Goal: Task Accomplishment & Management: Complete application form

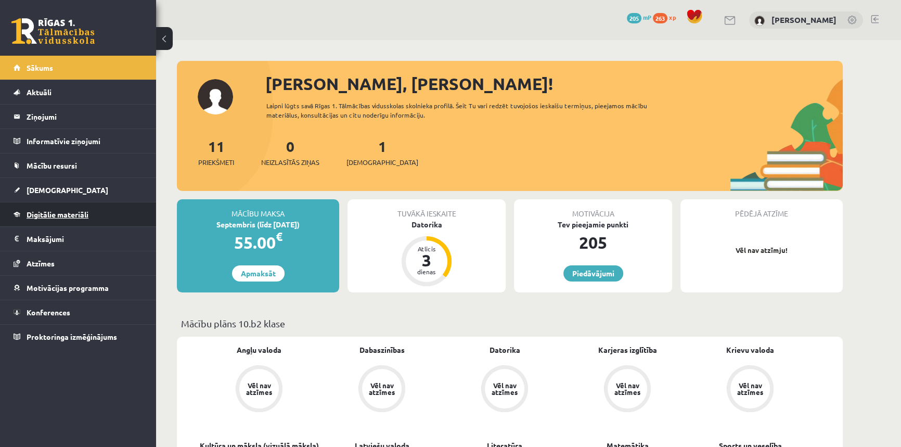
click at [36, 209] on link "Digitālie materiāli" at bounding box center [79, 214] width 130 height 24
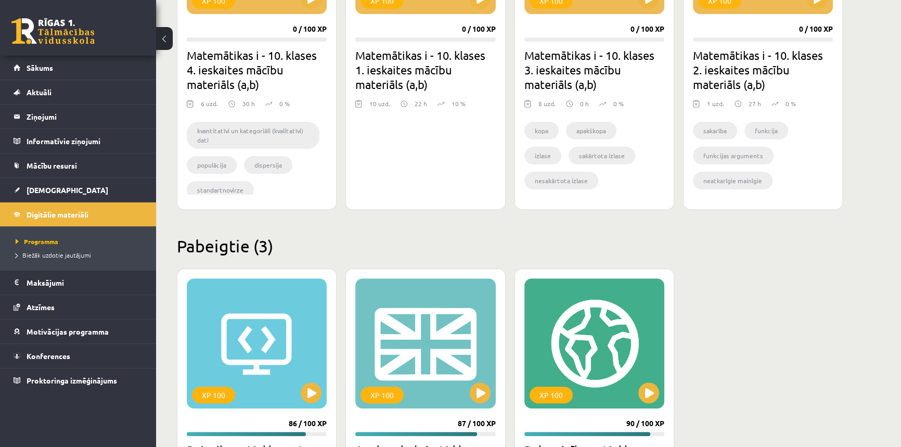
scroll to position [505, 0]
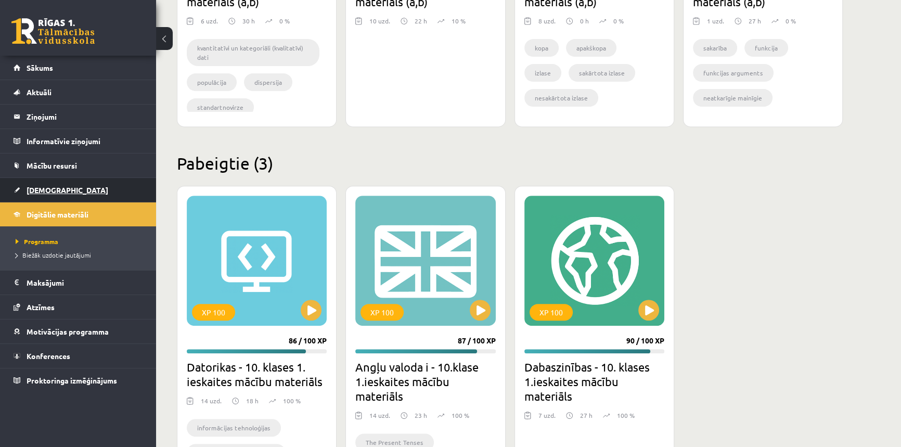
click at [63, 191] on link "[DEMOGRAPHIC_DATA]" at bounding box center [79, 190] width 130 height 24
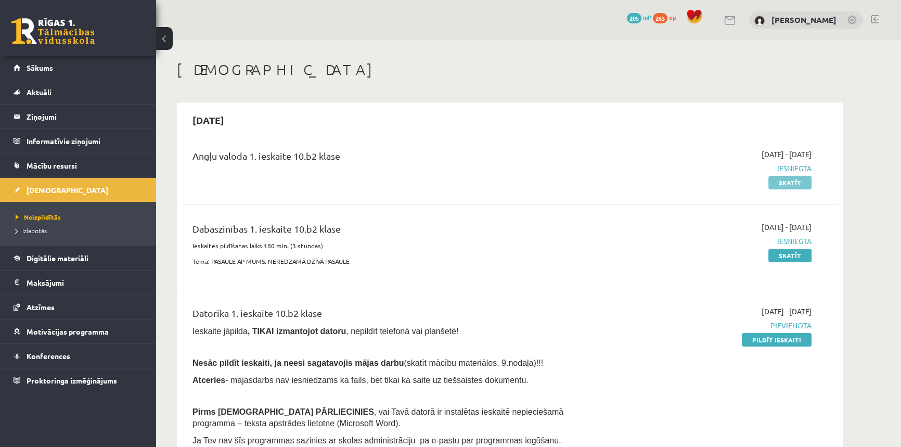
click at [783, 186] on link "Skatīt" at bounding box center [789, 183] width 43 height 14
click at [786, 336] on link "Pildīt ieskaiti" at bounding box center [777, 340] width 70 height 14
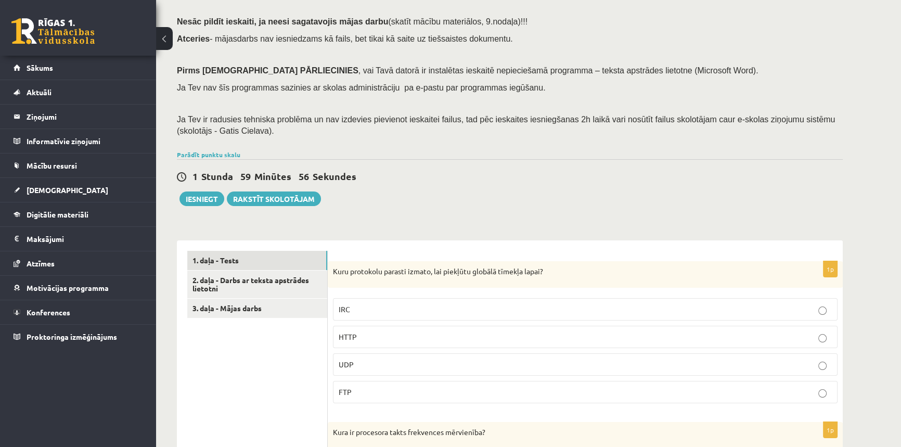
scroll to position [142, 0]
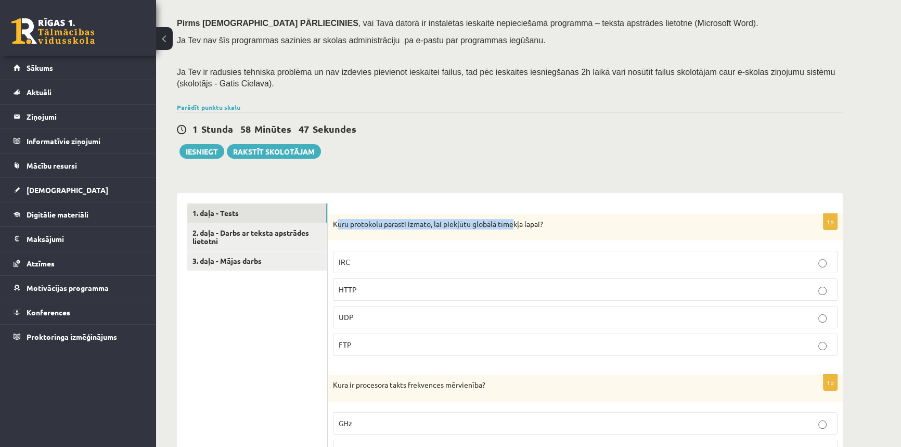
drag, startPoint x: 335, startPoint y: 223, endPoint x: 470, endPoint y: 229, distance: 134.9
click at [512, 229] on div "Kuru protokolu parasti izmato, lai piekļūtu globālā tīmekļa lapai?" at bounding box center [585, 227] width 515 height 27
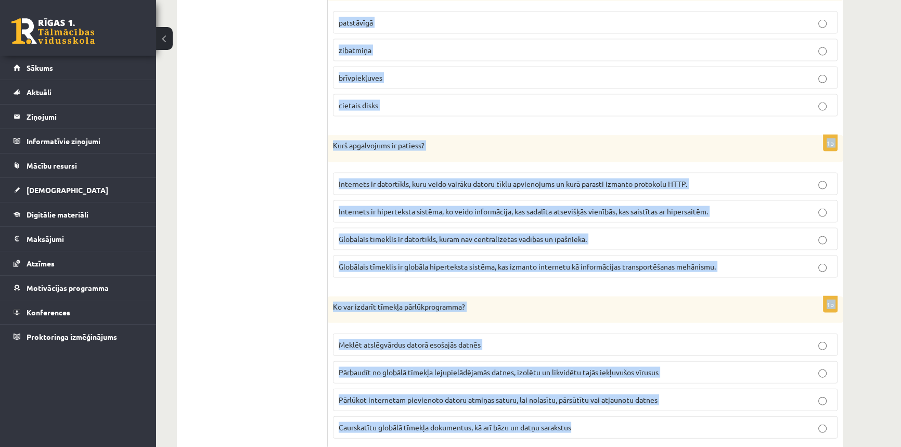
scroll to position [2794, 0]
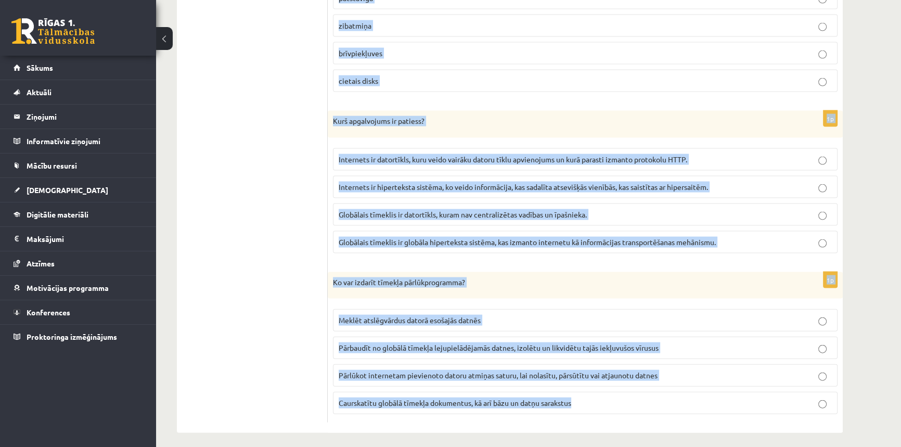
drag, startPoint x: 331, startPoint y: 221, endPoint x: 725, endPoint y: 404, distance: 434.3
copy form "Lore ipsumdolo sitamet consec, adi elitsedd eiusmod tempori utlab? ETD MAGN ALI…"
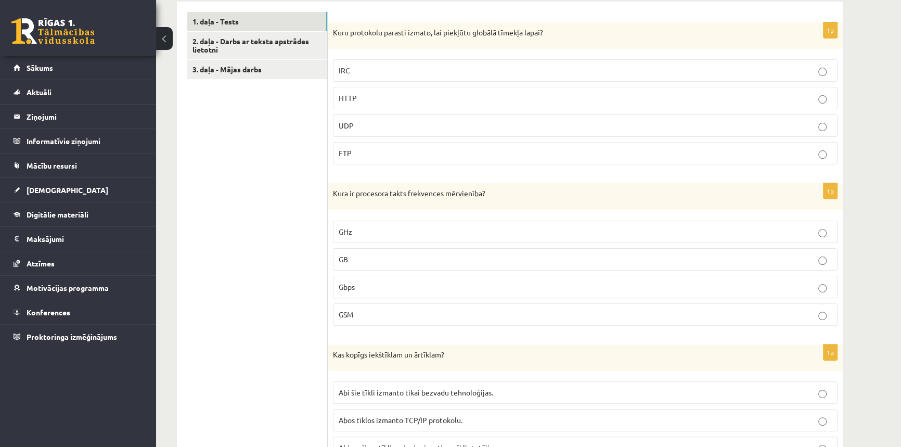
scroll to position [335, 0]
click at [354, 92] on span "HTTP" at bounding box center [348, 96] width 18 height 9
click at [413, 92] on p "HTTP" at bounding box center [585, 96] width 493 height 11
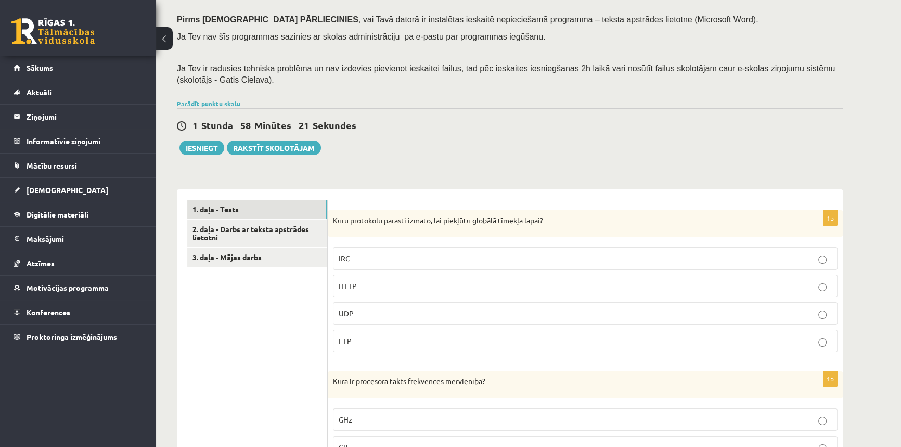
scroll to position [146, 0]
click at [359, 283] on p "HTTP" at bounding box center [585, 285] width 493 height 11
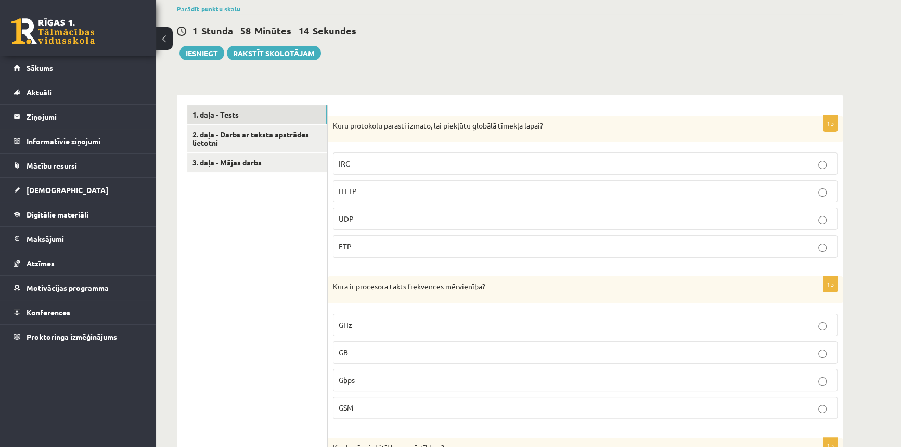
scroll to position [287, 0]
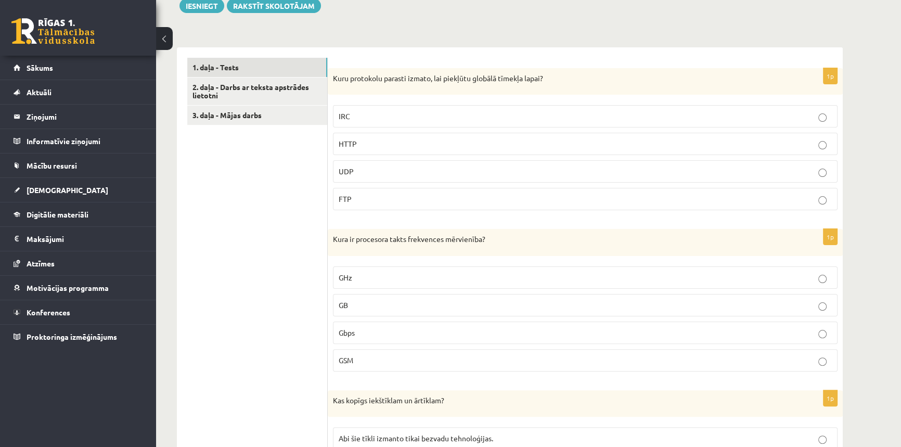
drag, startPoint x: 358, startPoint y: 308, endPoint x: 323, endPoint y: 267, distance: 54.2
click at [359, 275] on p "GHz" at bounding box center [585, 277] width 493 height 11
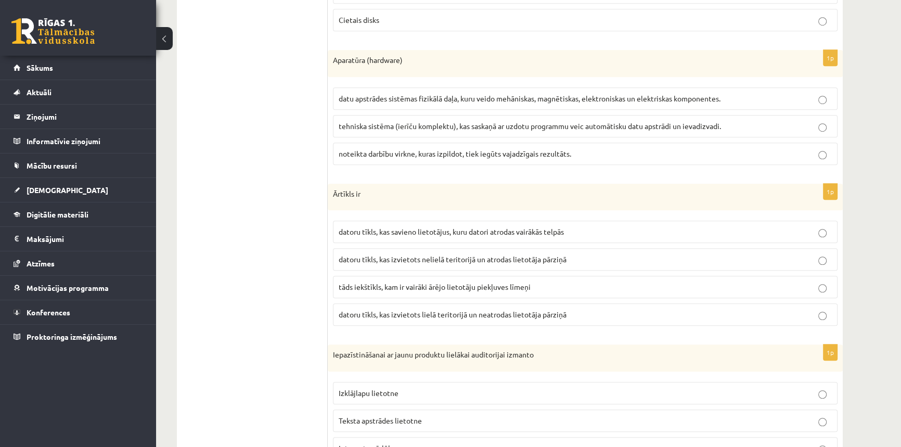
scroll to position [666, 0]
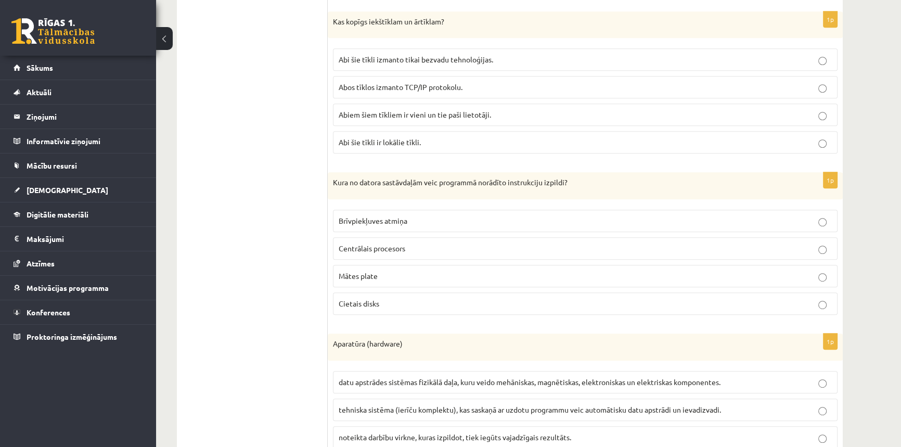
click at [385, 245] on span "Centrālais procesors" at bounding box center [372, 247] width 67 height 9
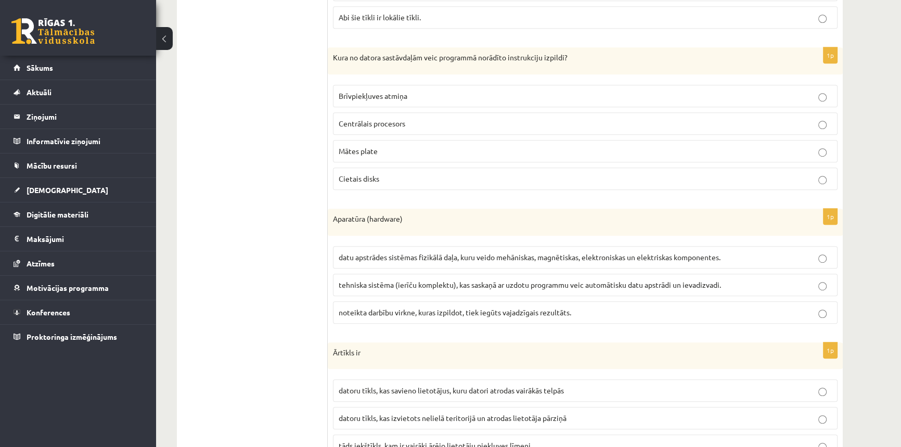
scroll to position [807, 0]
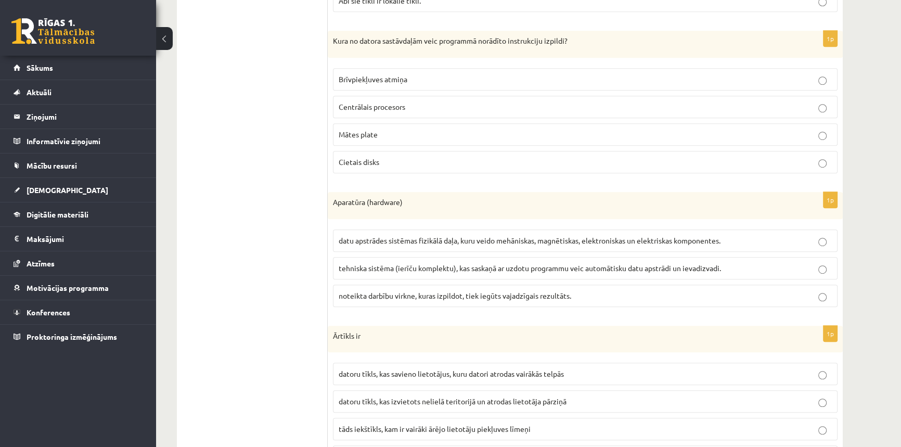
click at [692, 265] on span "tehniska sistēma (ierīču komplektu), kas saskaņā ar uzdotu programmu veic autom…" at bounding box center [530, 267] width 382 height 9
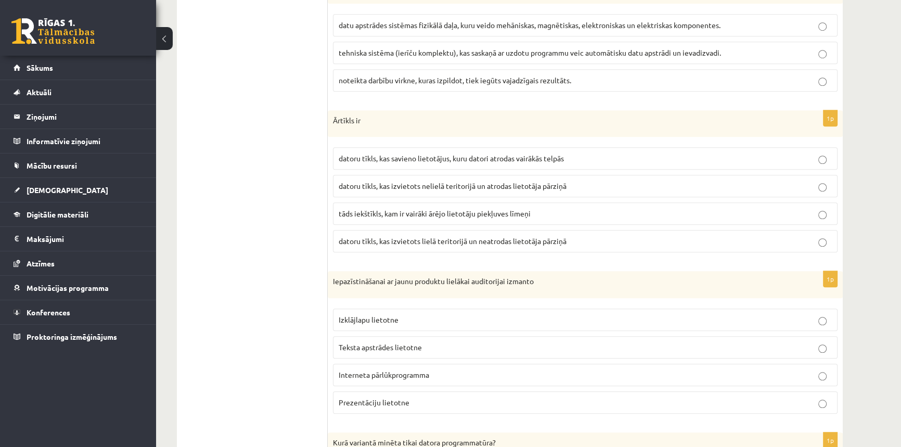
scroll to position [1044, 0]
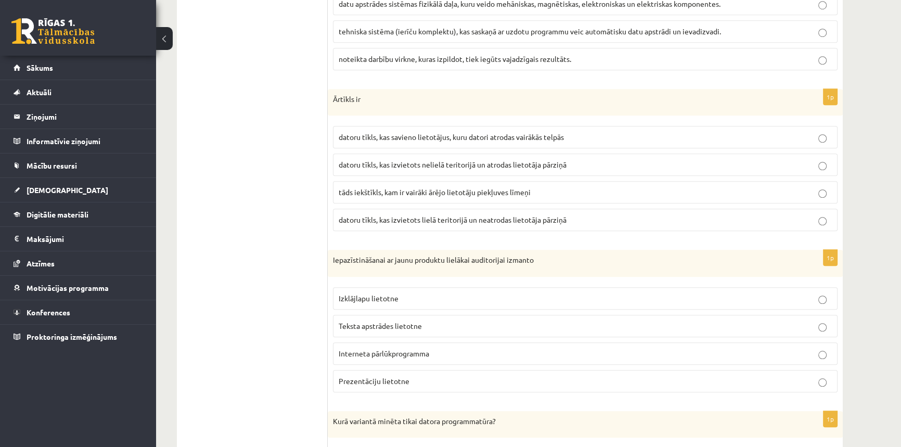
click at [378, 350] on span "Interneta pārlūkprogramma" at bounding box center [384, 353] width 91 height 9
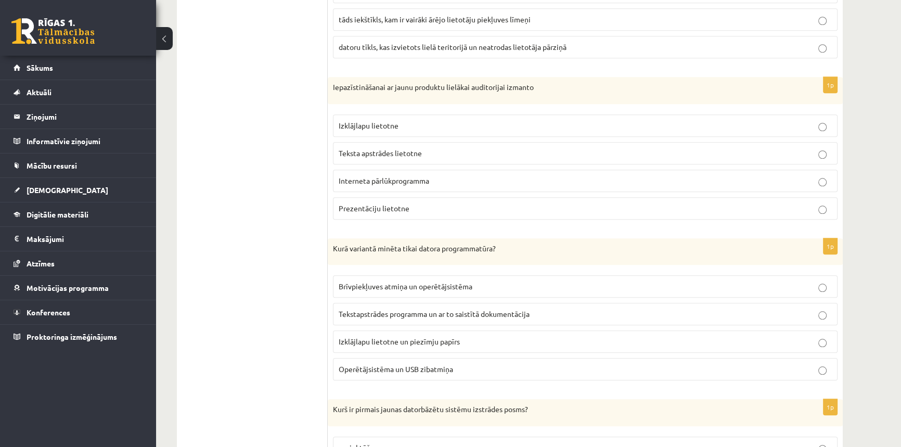
scroll to position [1233, 0]
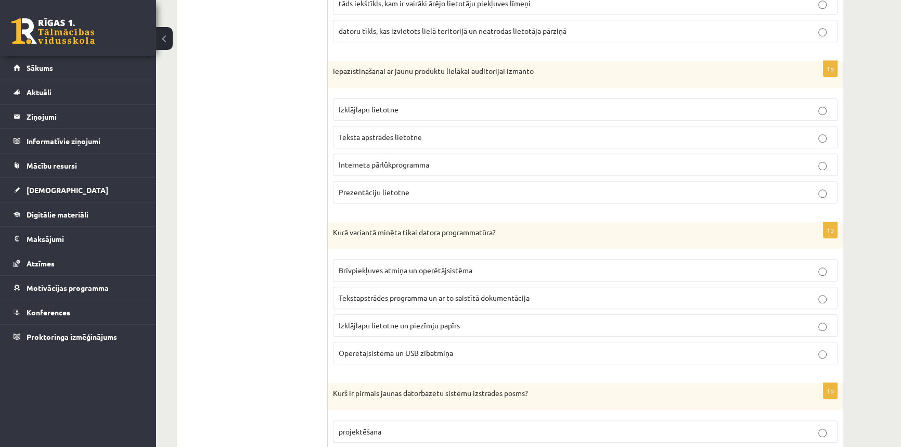
drag, startPoint x: 332, startPoint y: 224, endPoint x: 324, endPoint y: 237, distance: 15.2
click at [341, 237] on div "Kurā variantā minēta tikai datora programmatūra?" at bounding box center [585, 235] width 515 height 27
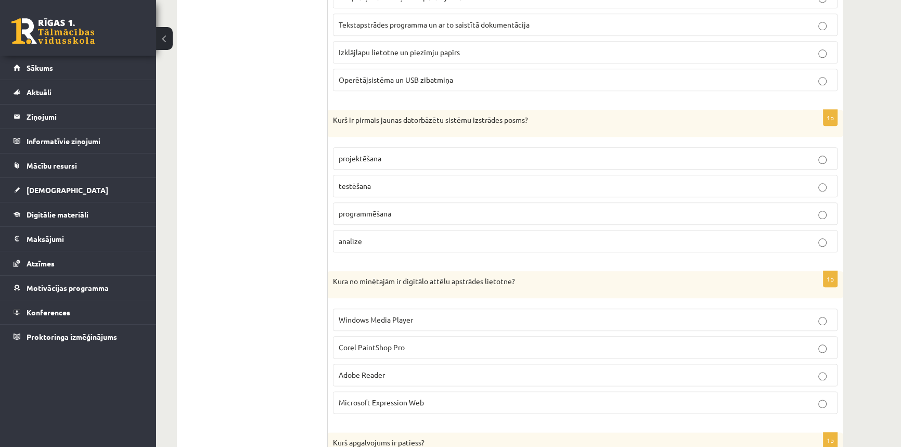
scroll to position [1371, 0]
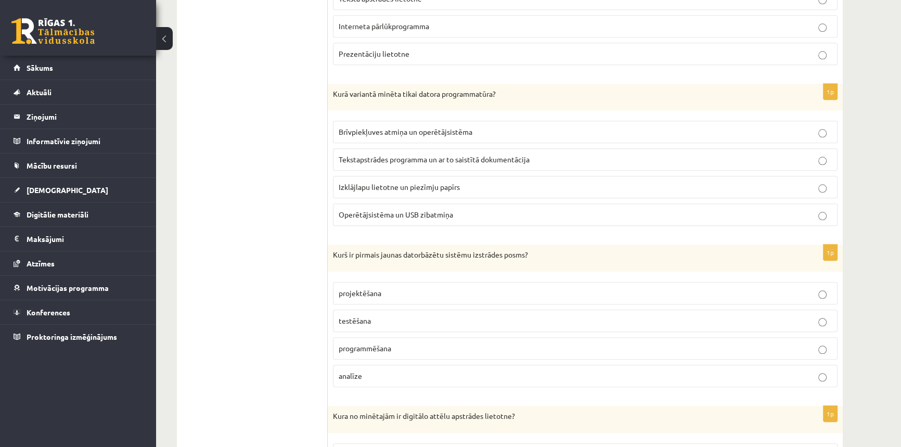
click at [400, 134] on p "Brīvpiekļuves atmiņa un operētājsistēma" at bounding box center [585, 131] width 493 height 11
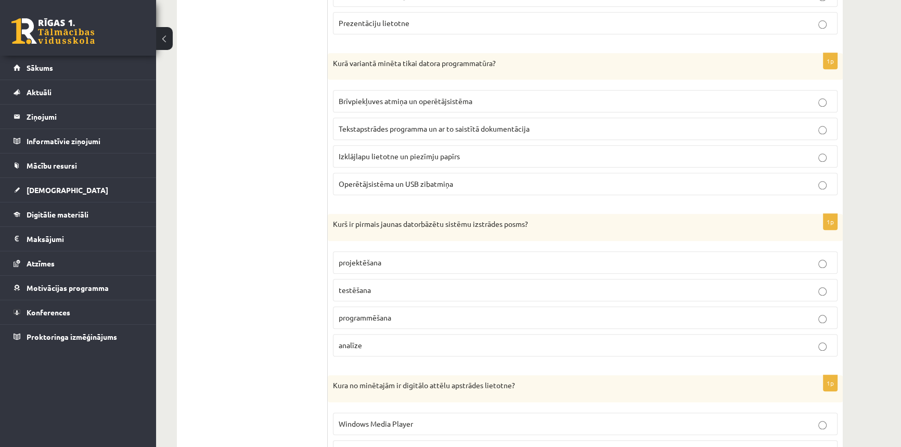
scroll to position [1419, 0]
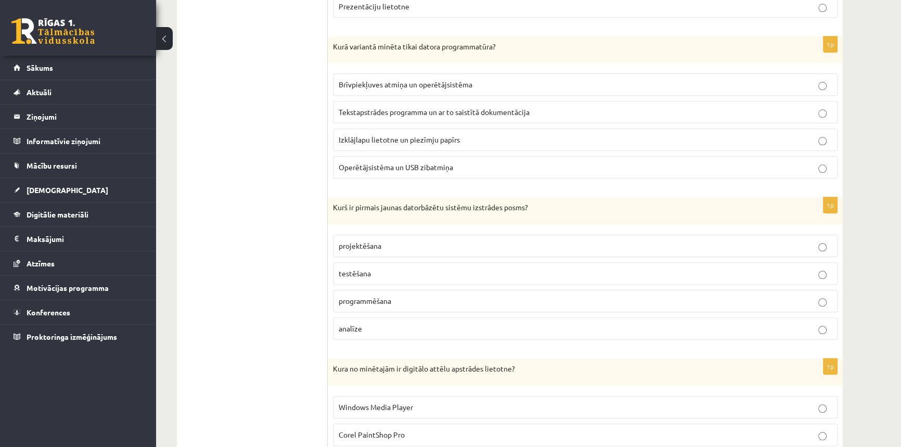
click at [371, 297] on span "programmēšana" at bounding box center [365, 300] width 53 height 9
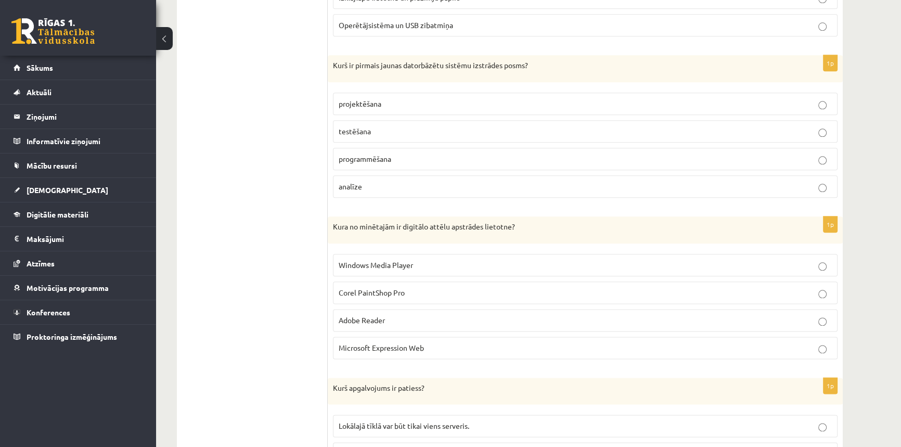
scroll to position [1608, 0]
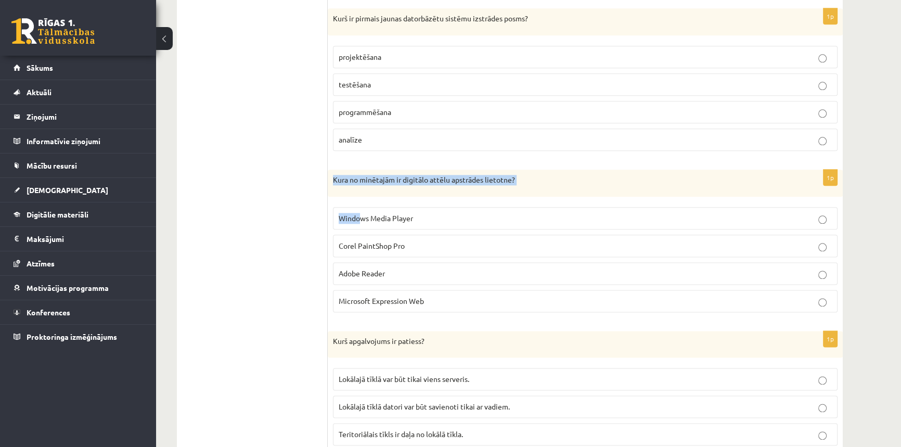
drag, startPoint x: 330, startPoint y: 170, endPoint x: 362, endPoint y: 202, distance: 45.6
click at [362, 202] on div "1p Kura no minētajām ir digitālo attēlu apstrādes lietotne? Windows Media Playe…" at bounding box center [585, 245] width 515 height 151
click at [346, 175] on p "Kura no minētajām ir digitālo attēlu apstrādes lietotne?" at bounding box center [559, 180] width 453 height 10
click at [336, 183] on div "Kura no minētajām ir digitālo attēlu apstrādes lietotne?" at bounding box center [585, 183] width 515 height 27
drag, startPoint x: 332, startPoint y: 170, endPoint x: 369, endPoint y: 193, distance: 43.9
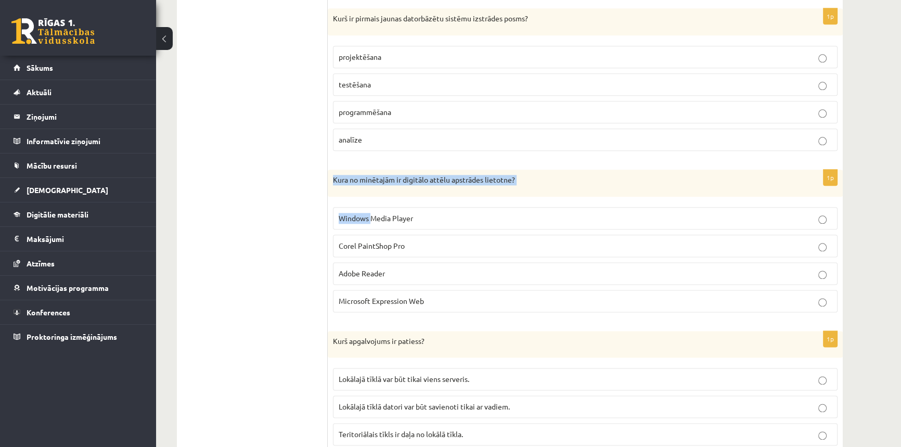
click at [369, 193] on div "1p Kura no minētajām ir digitālo attēlu apstrādes lietotne? Windows Media Playe…" at bounding box center [585, 245] width 515 height 151
click at [382, 177] on p "Kura no minētajām ir digitālo attēlu apstrādes lietotne?" at bounding box center [559, 180] width 453 height 10
click at [403, 241] on span "Corel PaintShop Pro" at bounding box center [372, 245] width 66 height 9
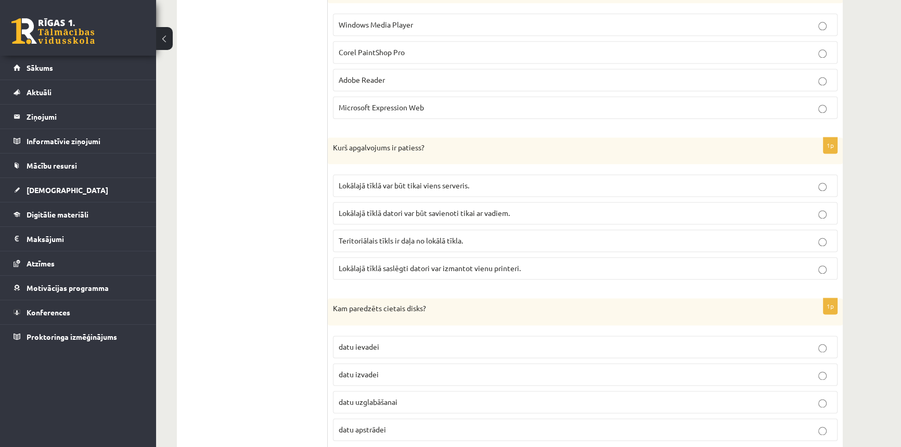
scroll to position [1844, 0]
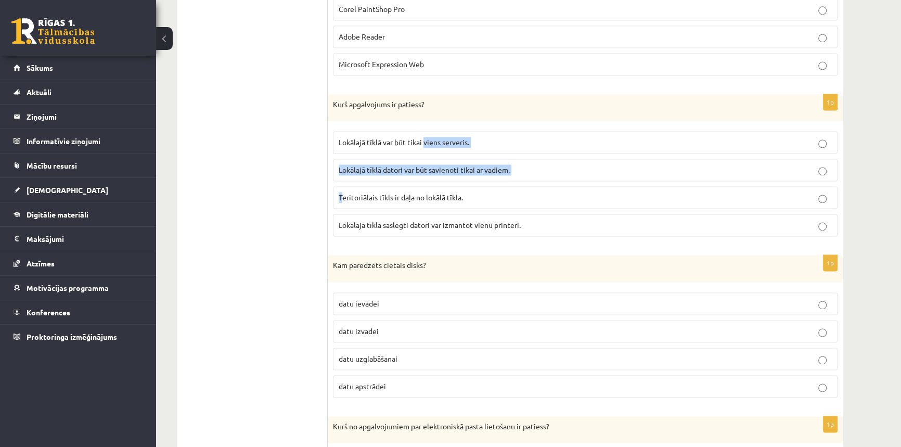
drag, startPoint x: 425, startPoint y: 140, endPoint x: 343, endPoint y: 181, distance: 90.7
click at [343, 181] on fieldset "Lokālajā tīklā var būt tikai viens serveris. Lokālajā tīklā datori var būt savi…" at bounding box center [585, 182] width 505 height 113
click at [343, 146] on label "Lokālajā tīklā var būt tikai viens serveris." at bounding box center [585, 142] width 505 height 22
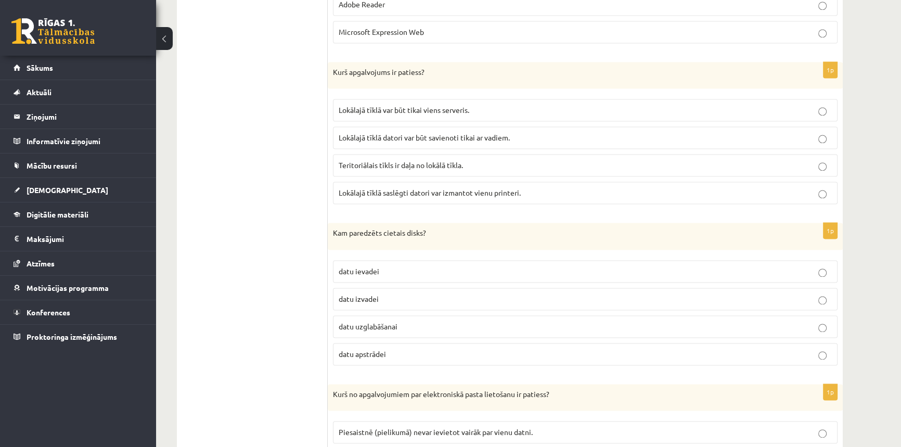
scroll to position [1892, 0]
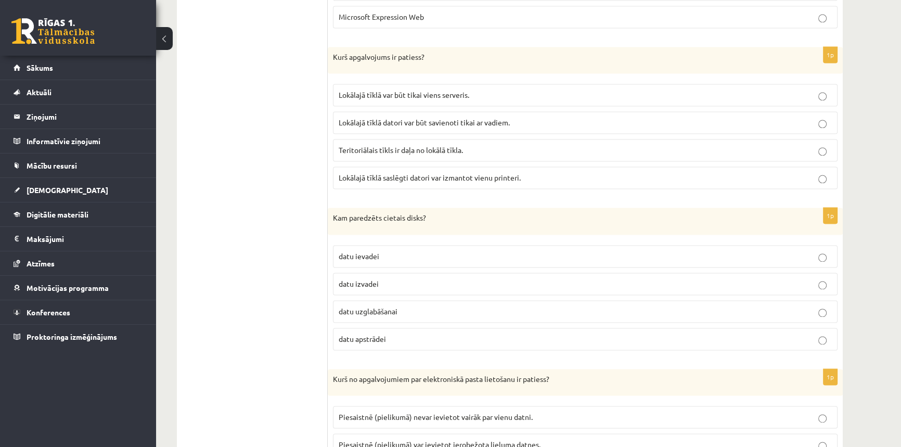
click at [374, 307] on span "datu uzglabāšanai" at bounding box center [368, 310] width 59 height 9
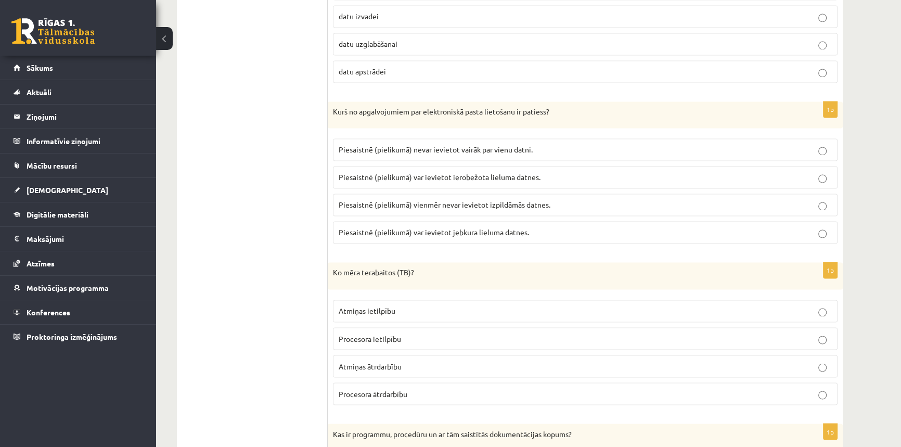
scroll to position [2175, 0]
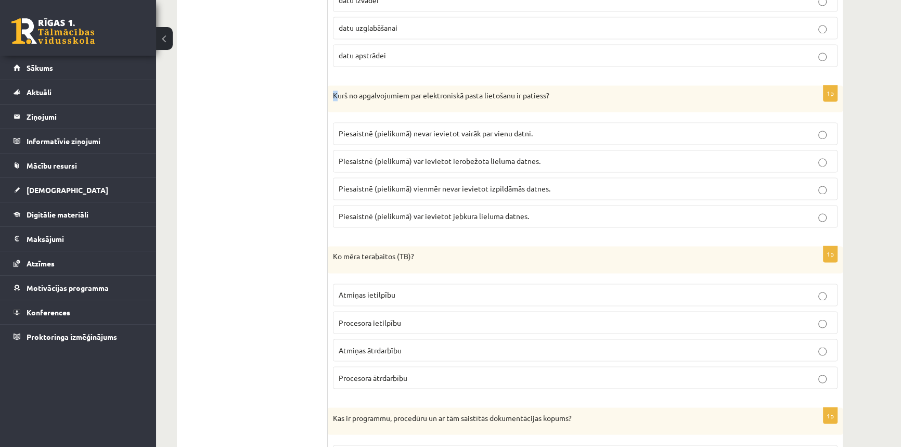
drag, startPoint x: 333, startPoint y: 89, endPoint x: 339, endPoint y: 88, distance: 5.3
click at [339, 91] on p "Kurš no apgalvojumiem par elektroniskā pasta lietošanu ir patiess?" at bounding box center [559, 96] width 453 height 10
click at [346, 101] on div "Kurš no apgalvojumiem par elektroniskā pasta lietošanu ir patiess?" at bounding box center [585, 98] width 515 height 27
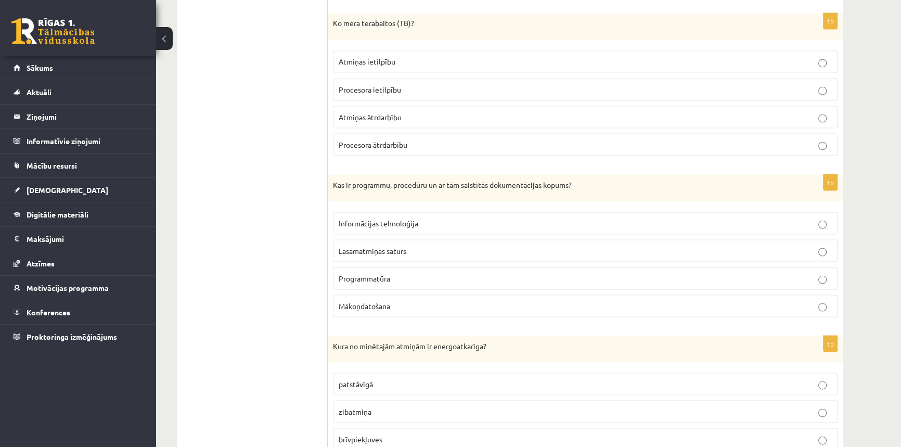
scroll to position [2412, 0]
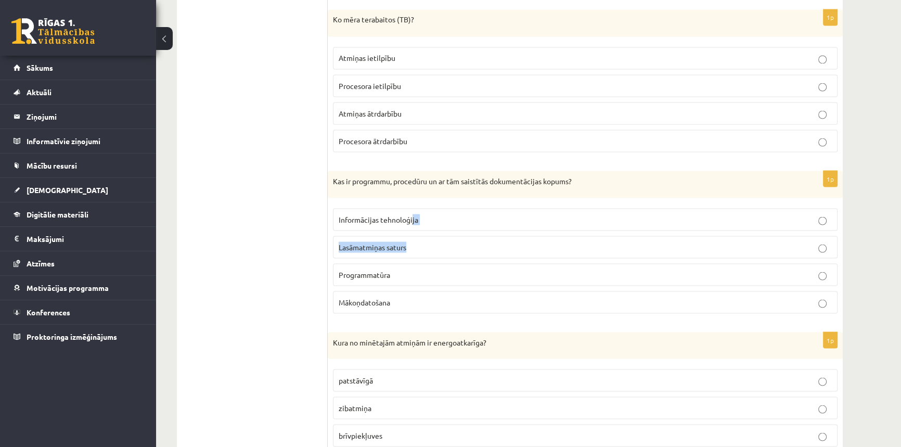
drag, startPoint x: 412, startPoint y: 210, endPoint x: 408, endPoint y: 228, distance: 19.1
click at [408, 228] on fieldset "Informācijas tehnoloģija Lasāmatmiņas saturs Programmatūra Mākoņdatošana" at bounding box center [585, 259] width 505 height 113
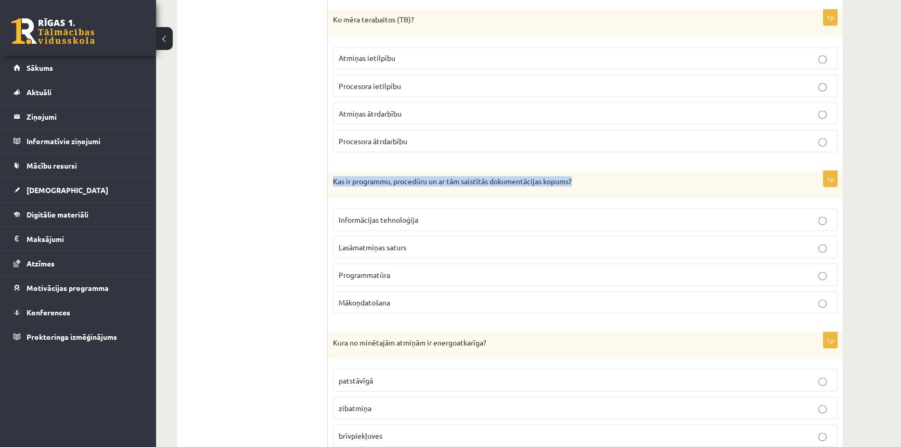
drag, startPoint x: 577, startPoint y: 176, endPoint x: 329, endPoint y: 186, distance: 248.4
click at [329, 186] on div "Kas ir programmu, procedūru un ar tām saistītās dokumentācijas kopums?" at bounding box center [585, 184] width 515 height 27
click at [356, 185] on div "Kas ir programmu, procedūru un ar tām saistītās dokumentācijas kopums?" at bounding box center [585, 184] width 515 height 27
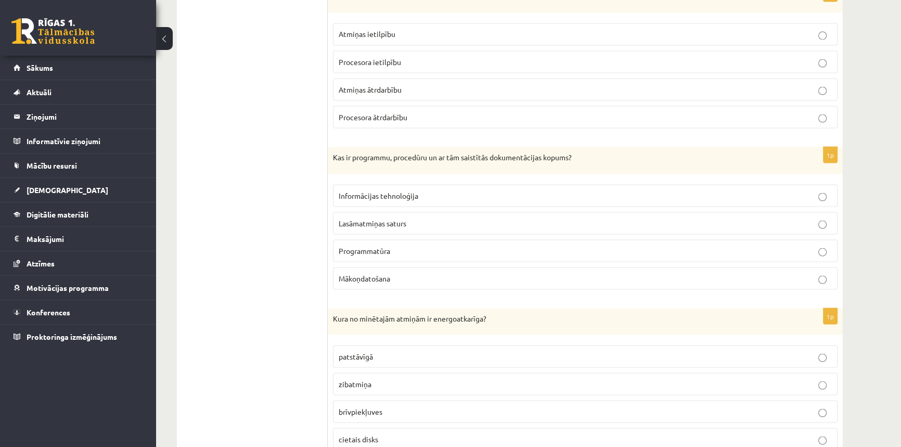
scroll to position [2459, 0]
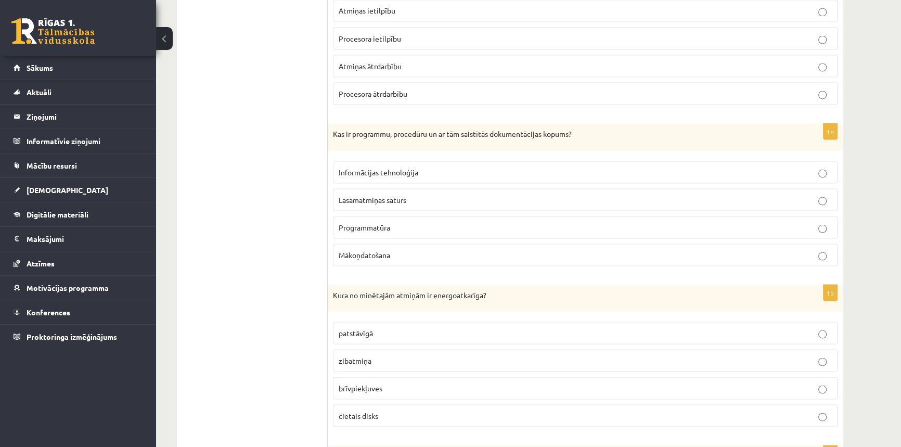
click at [349, 222] on span "Programmatūra" at bounding box center [365, 226] width 52 height 9
click at [521, 161] on label "Informācijas tehnoloģija" at bounding box center [585, 172] width 505 height 22
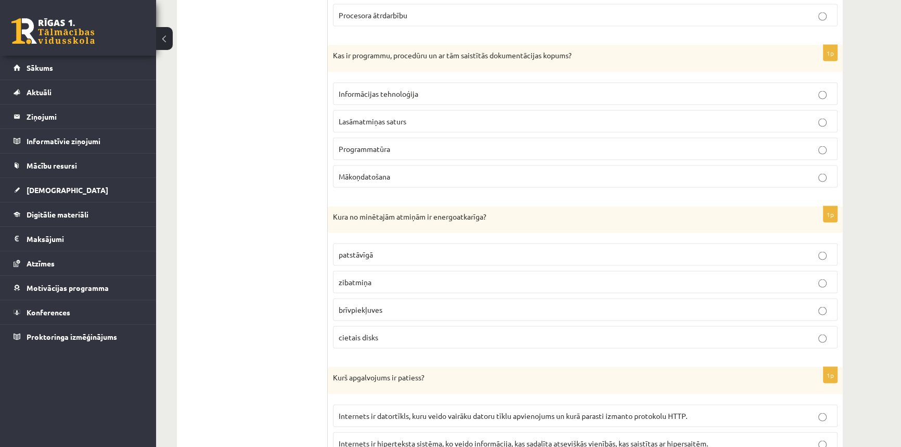
scroll to position [2554, 0]
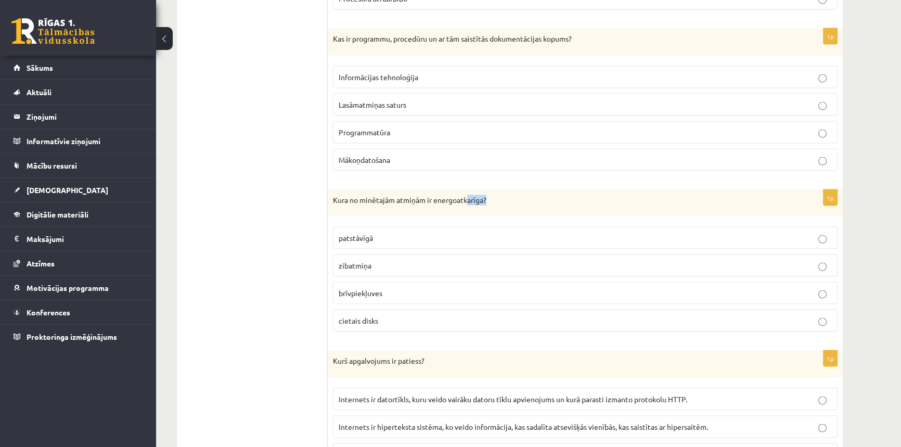
drag, startPoint x: 467, startPoint y: 191, endPoint x: 503, endPoint y: 194, distance: 35.5
click at [503, 195] on p "Kura no minētajām atmiņām ir energoatkarīga?" at bounding box center [559, 200] width 453 height 10
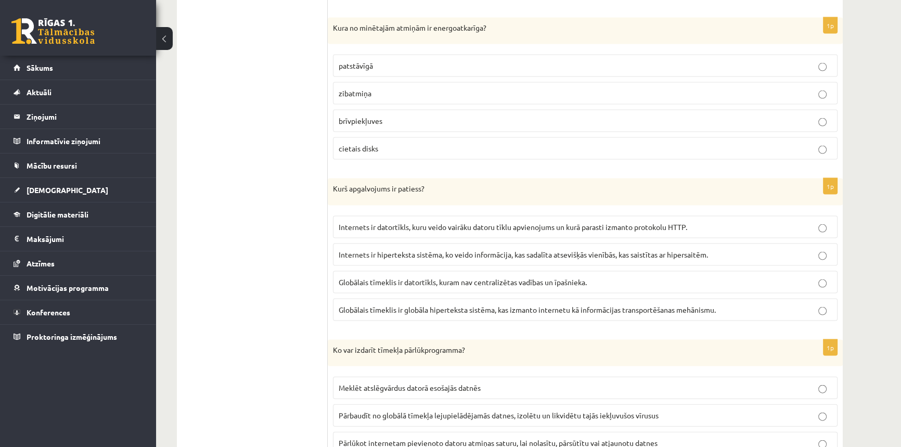
scroll to position [2743, 0]
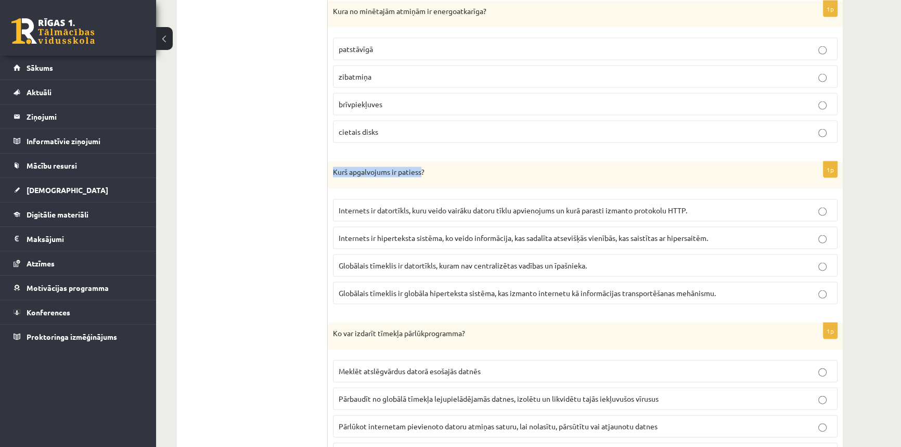
drag, startPoint x: 329, startPoint y: 160, endPoint x: 430, endPoint y: 152, distance: 101.2
click at [432, 162] on div "Kurš apgalvojums ir patiess?" at bounding box center [585, 175] width 515 height 27
click at [542, 288] on span "Globālais tīmeklis ir globāla hiperteksta sistēma, kas izmanto internetu kā inf…" at bounding box center [527, 292] width 377 height 9
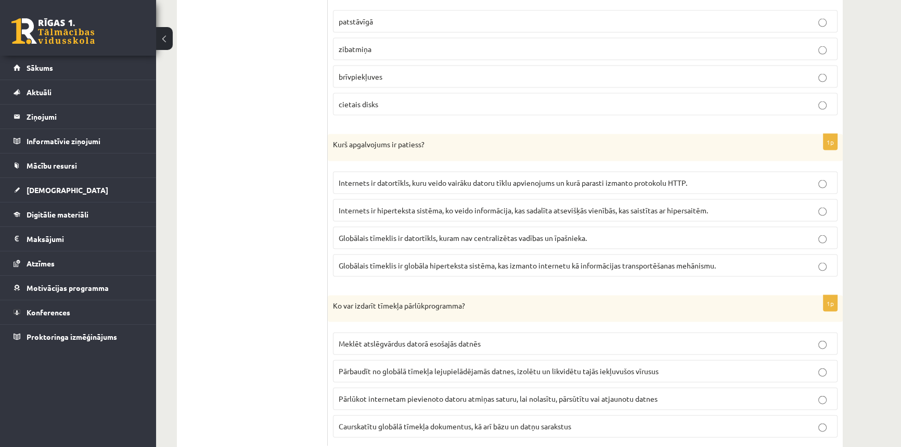
scroll to position [2794, 0]
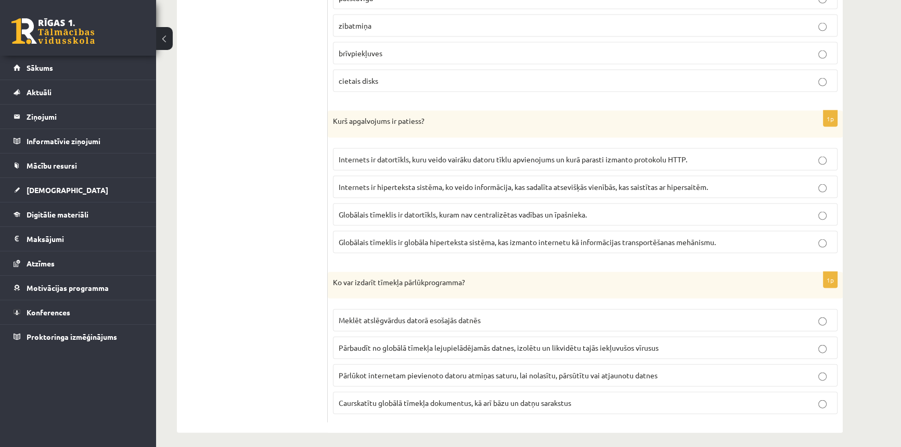
click at [422, 398] on span "Caurskatītu globālā tīmekļa dokumentus, kā arī bāzu un datņu sarakstus" at bounding box center [455, 402] width 233 height 9
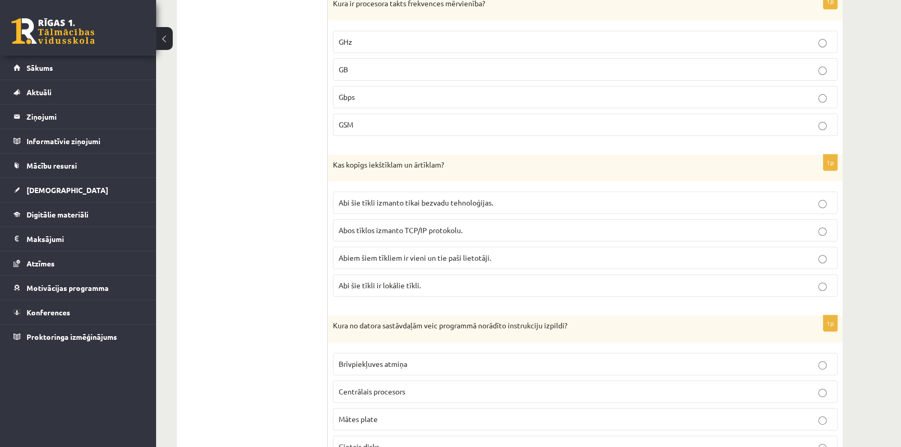
scroll to position [571, 0]
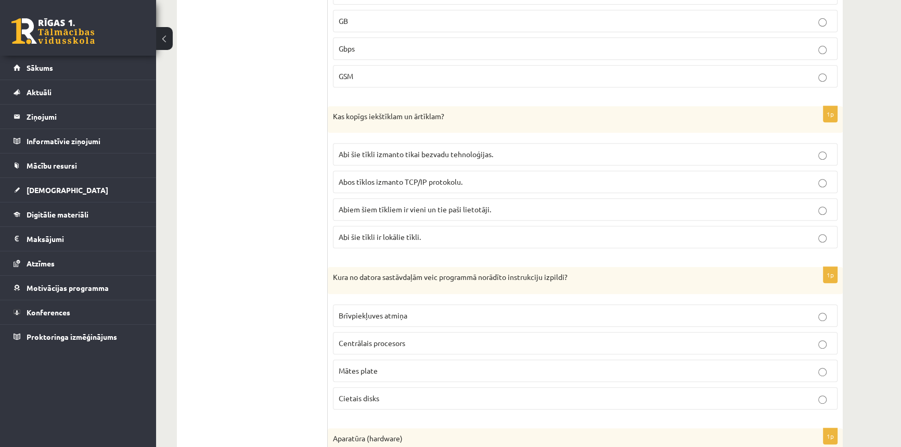
click at [445, 179] on span "Abos tīklos izmanto TCP/IP protokolu." at bounding box center [401, 181] width 124 height 9
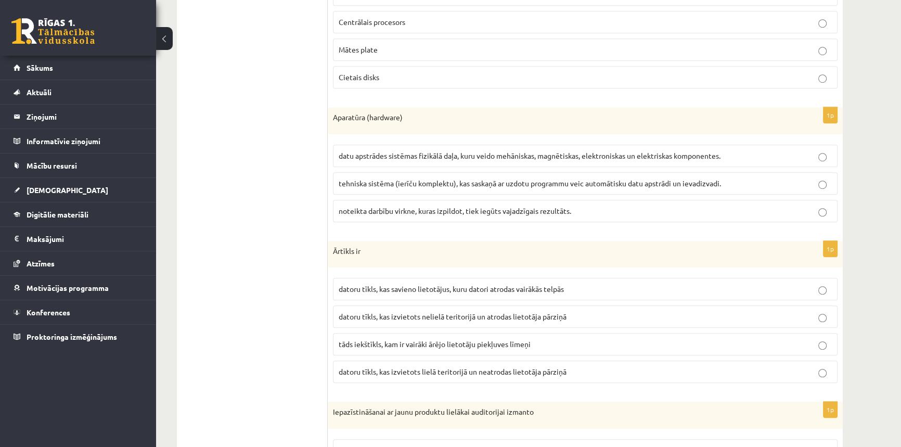
scroll to position [902, 0]
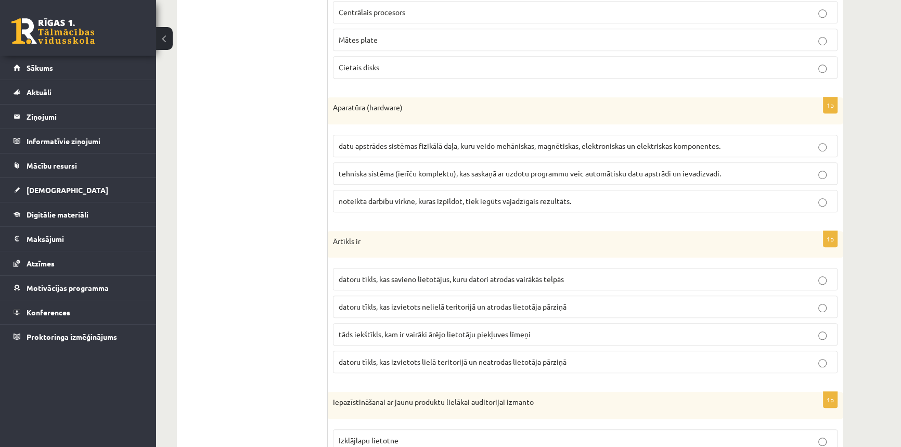
click at [435, 146] on span "datu apstrādes sistēmas fizikālā daļa, kuru veido mehāniskas, magnētiskas, elek…" at bounding box center [530, 145] width 382 height 9
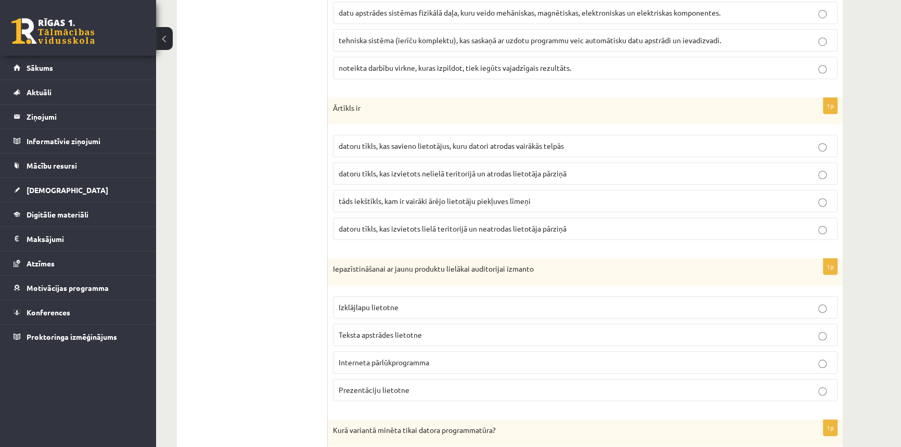
scroll to position [1044, 0]
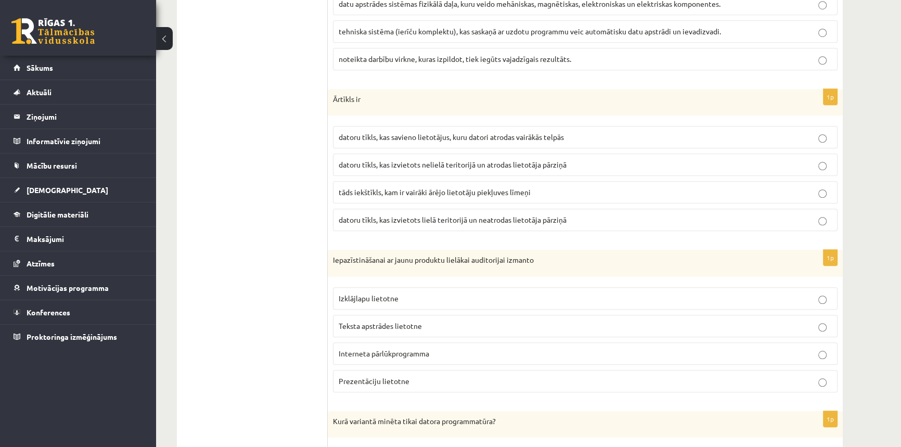
click at [384, 223] on label "datoru tīkls, kas izvietots lielā teritorijā un neatrodas lietotāja pārziņā" at bounding box center [585, 220] width 505 height 22
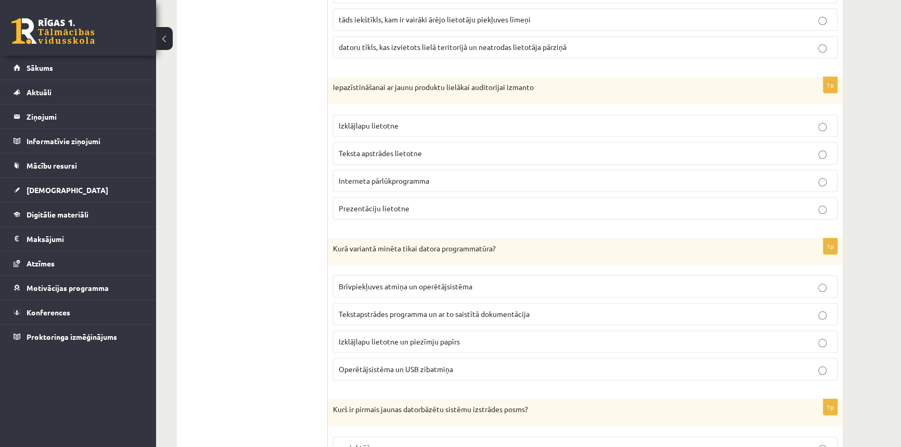
scroll to position [1233, 0]
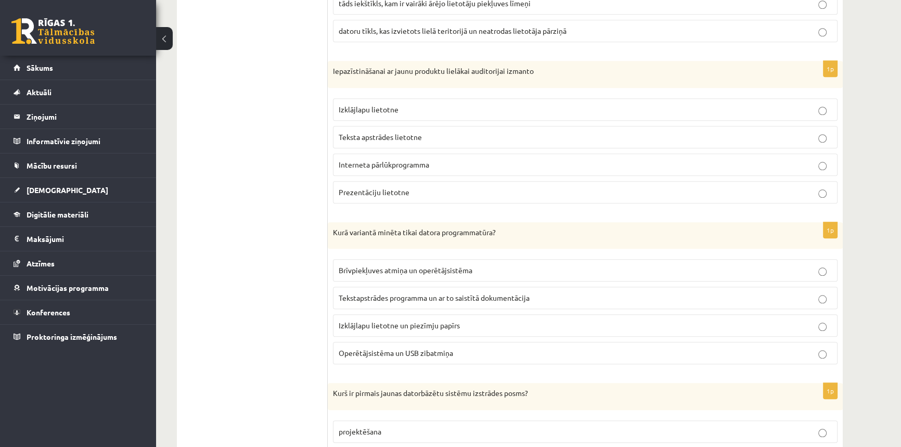
click at [419, 193] on p "Prezentāciju lietotne" at bounding box center [585, 192] width 493 height 11
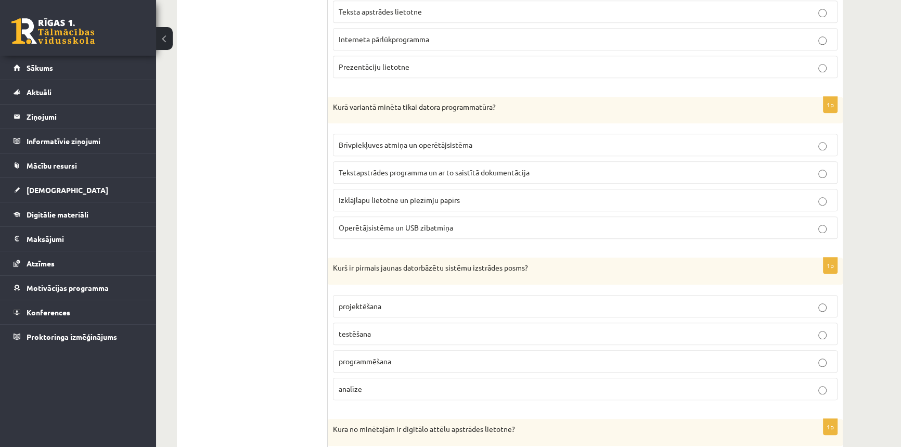
scroll to position [1375, 0]
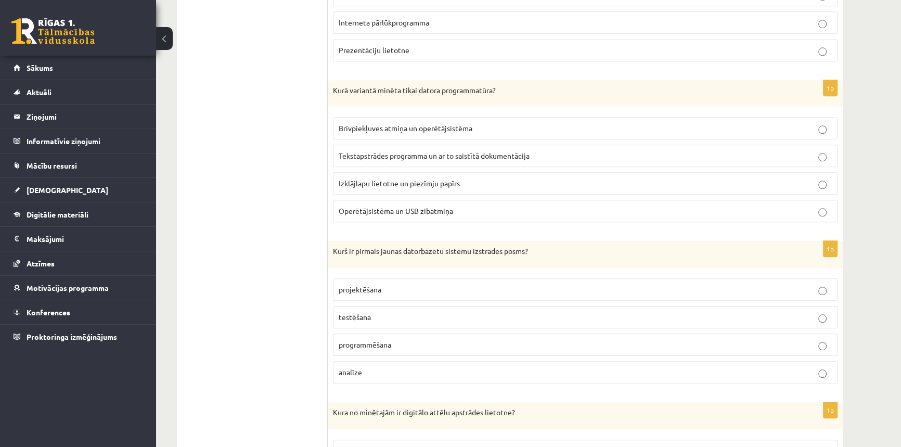
click at [428, 151] on span "Tekstapstrādes programma un ar to saistītā dokumentācija" at bounding box center [434, 155] width 191 height 9
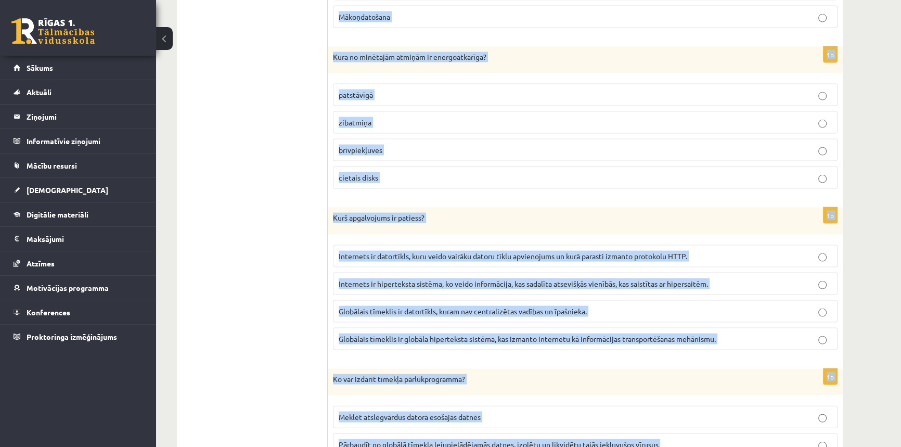
scroll to position [2794, 0]
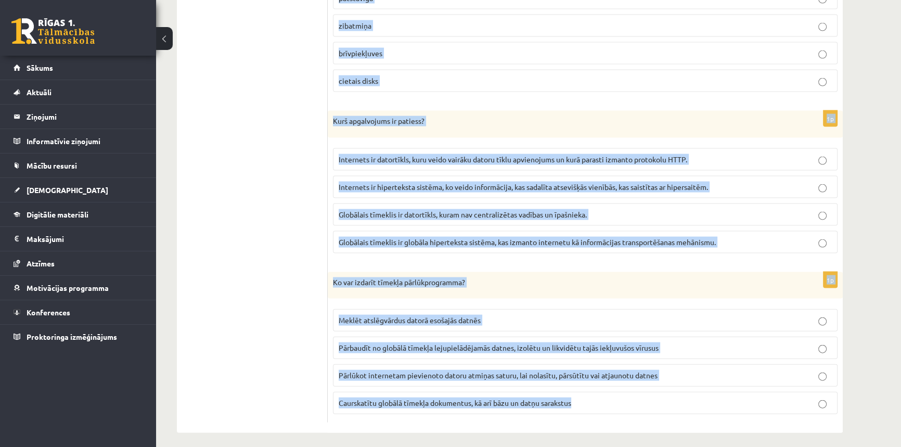
drag, startPoint x: 328, startPoint y: 102, endPoint x: 583, endPoint y: 406, distance: 396.6
copy form "Kurš ir pirmais jaunas datorbāzētu sistēmu izstrādes posms? projektēšana testēš…"
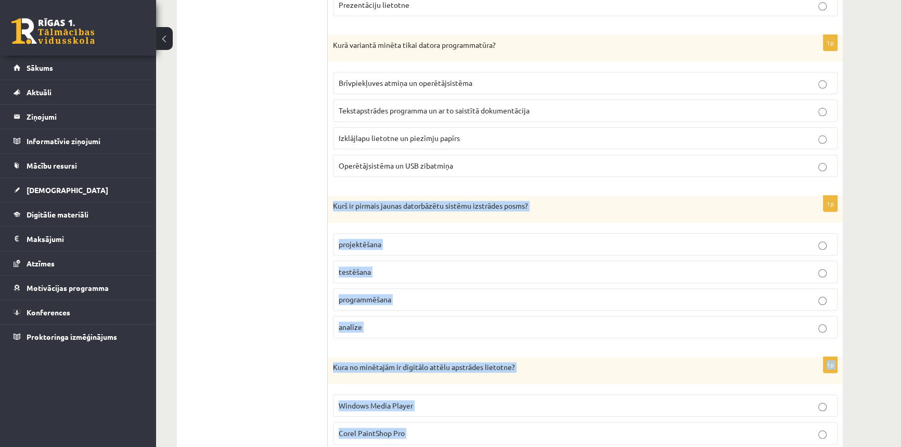
scroll to position [1422, 0]
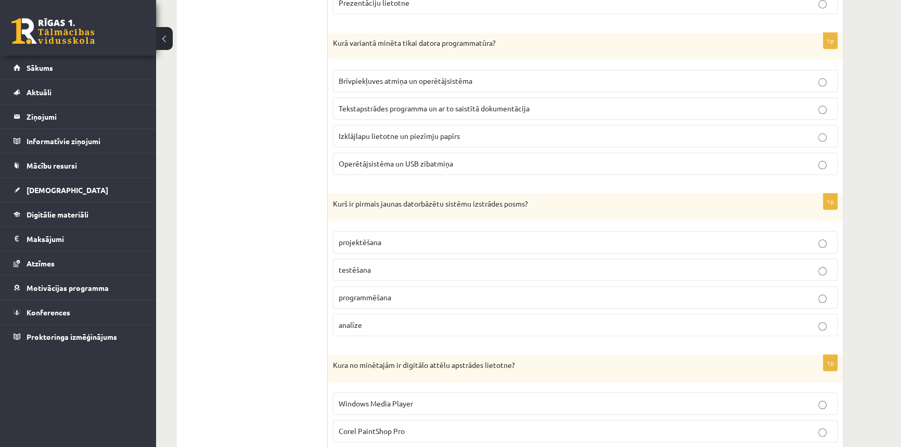
click at [240, 227] on ul "1. daļa - Tests 2. daļa - Darbs ar teksta apstrādes lietotni 3. daļa - Mājas da…" at bounding box center [257, 359] width 140 height 2872
click at [422, 315] on label "analīze" at bounding box center [585, 325] width 505 height 22
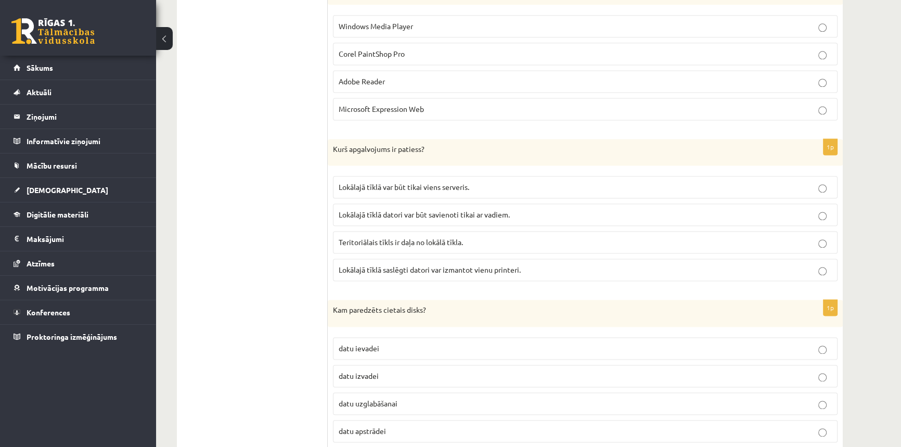
scroll to position [1801, 0]
click at [557, 263] on p "Lokālajā tīklā saslēgti datori var izmantot vienu printeri." at bounding box center [585, 268] width 493 height 11
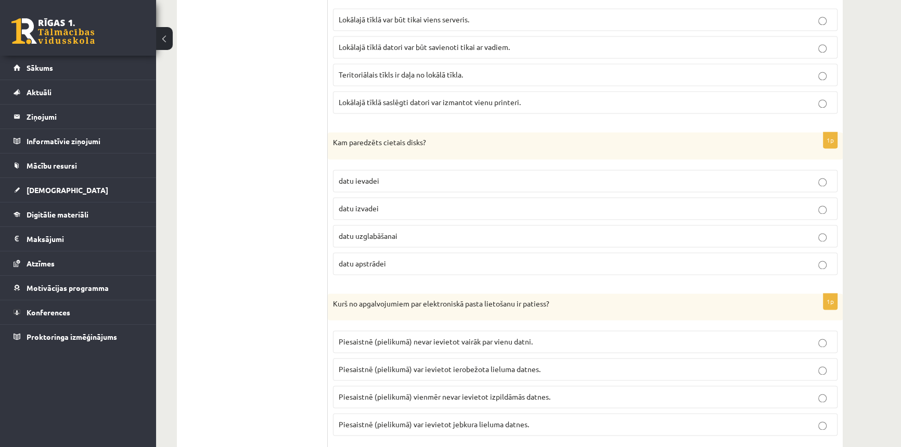
scroll to position [1990, 0]
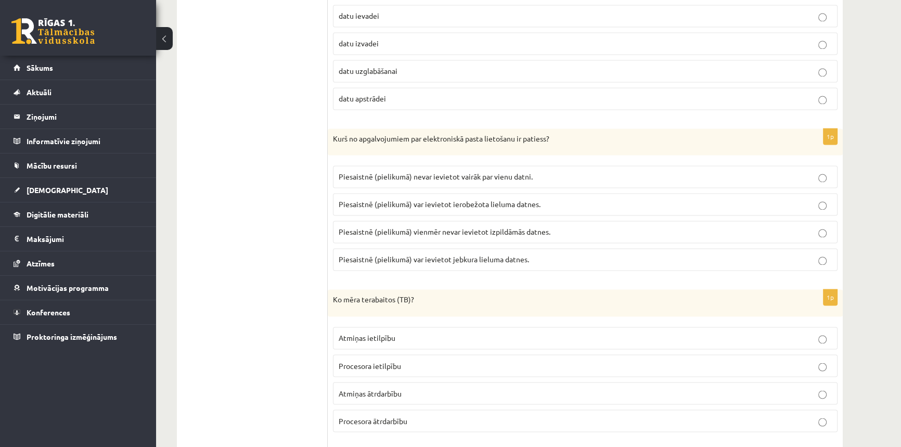
scroll to position [2179, 0]
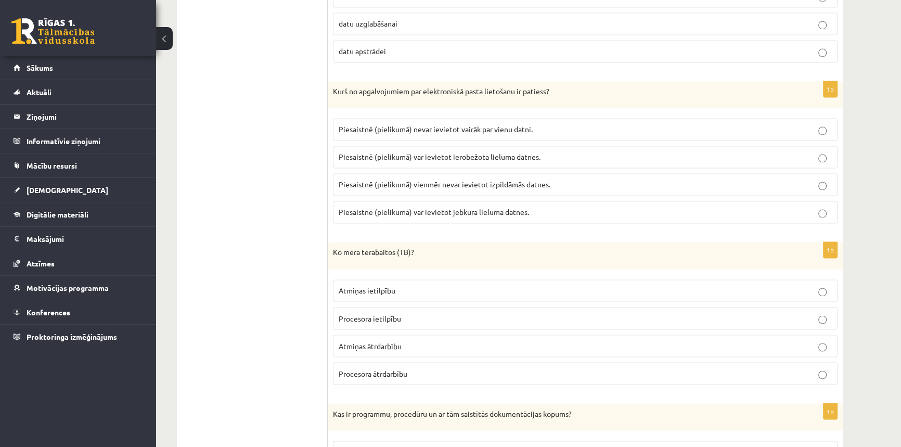
click at [531, 152] on span "Piesaistnē (pielikumā) var ievietot ierobežota lieluma datnes." at bounding box center [440, 156] width 202 height 9
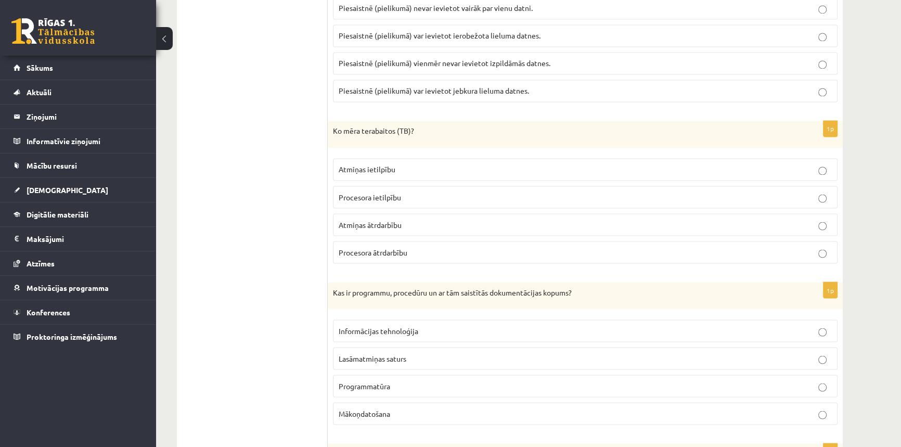
scroll to position [2321, 0]
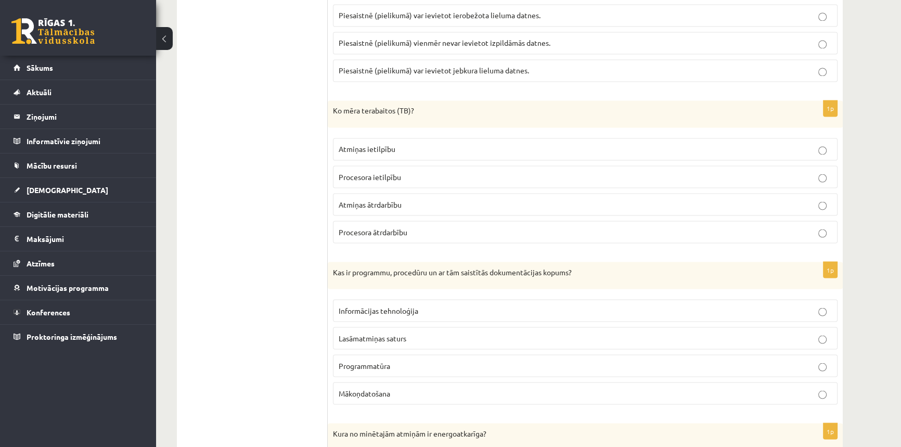
drag, startPoint x: 307, startPoint y: 169, endPoint x: 408, endPoint y: 135, distance: 106.9
click at [418, 138] on label "Atmiņas ietilpību" at bounding box center [585, 149] width 505 height 22
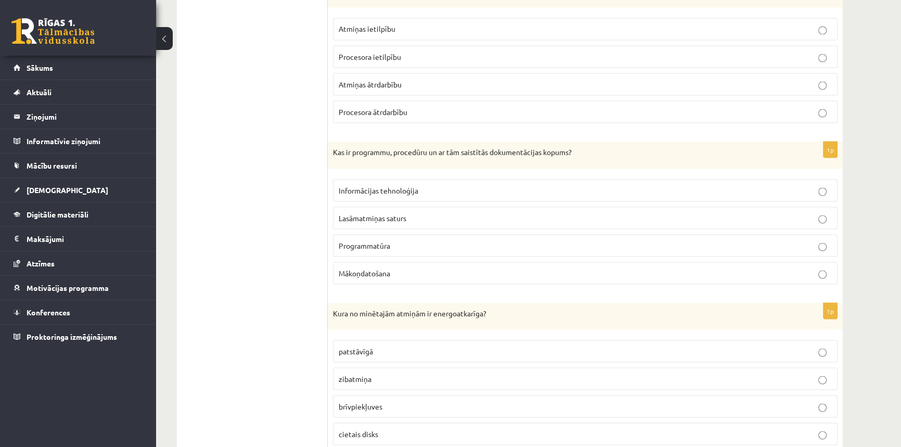
scroll to position [2463, 0]
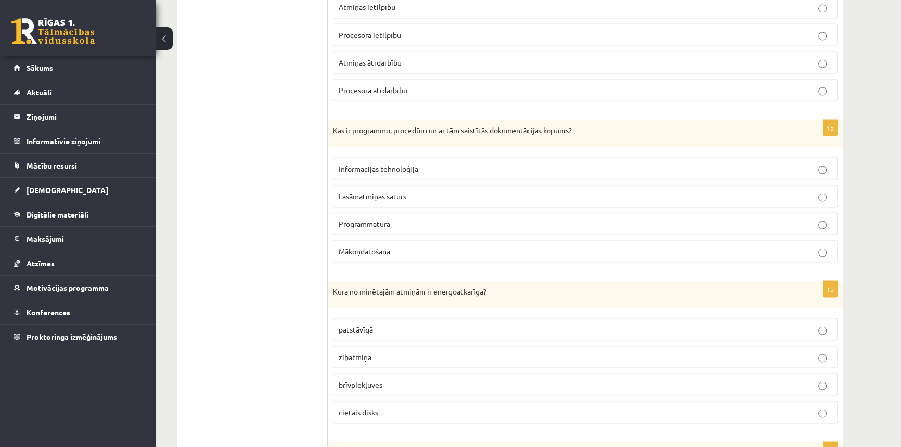
click at [386, 219] on span "Programmatūra" at bounding box center [365, 223] width 52 height 9
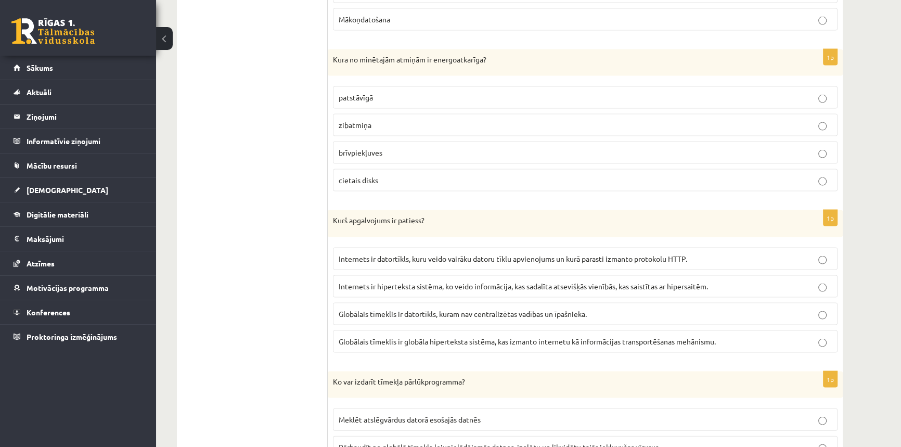
scroll to position [2700, 0]
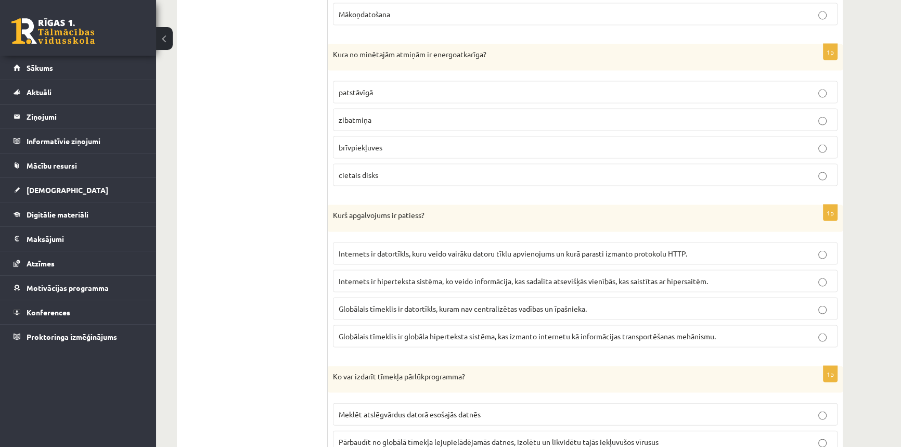
click at [386, 145] on p "brīvpiekļuves" at bounding box center [585, 147] width 493 height 11
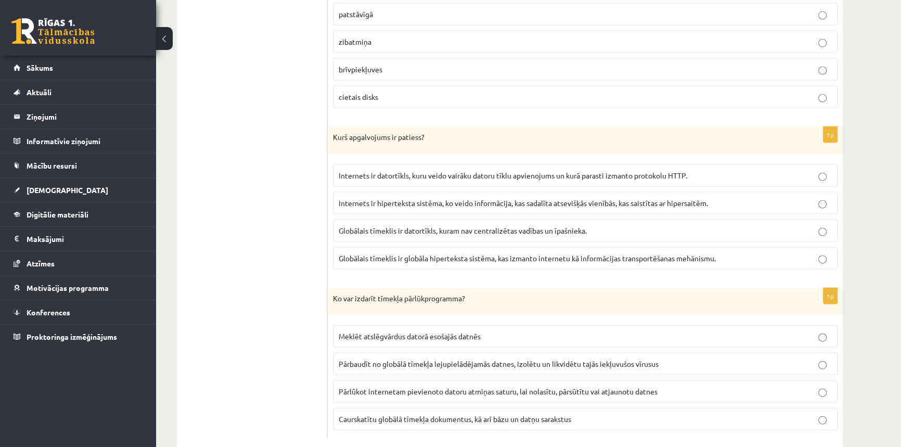
scroll to position [2794, 0]
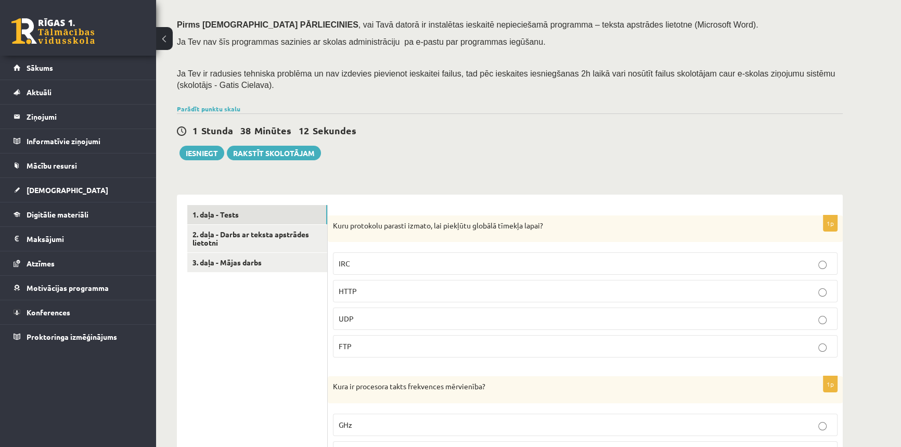
scroll to position [142, 0]
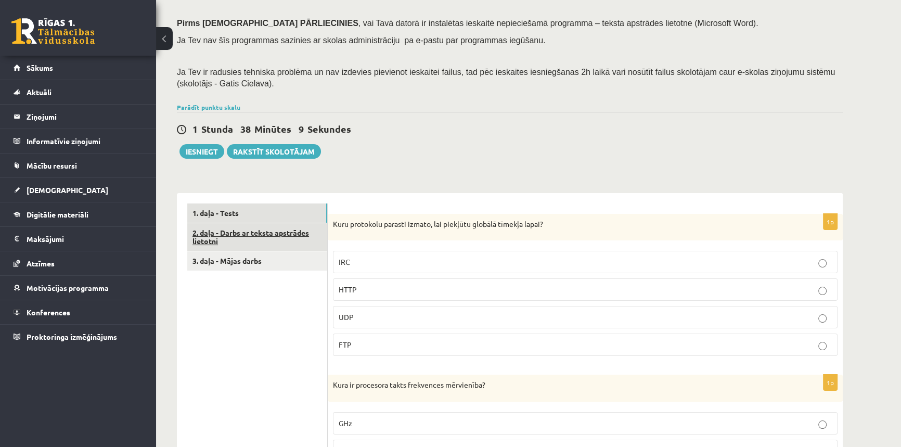
click at [220, 235] on link "2. daļa - Darbs ar teksta apstrādes lietotni" at bounding box center [257, 237] width 140 height 28
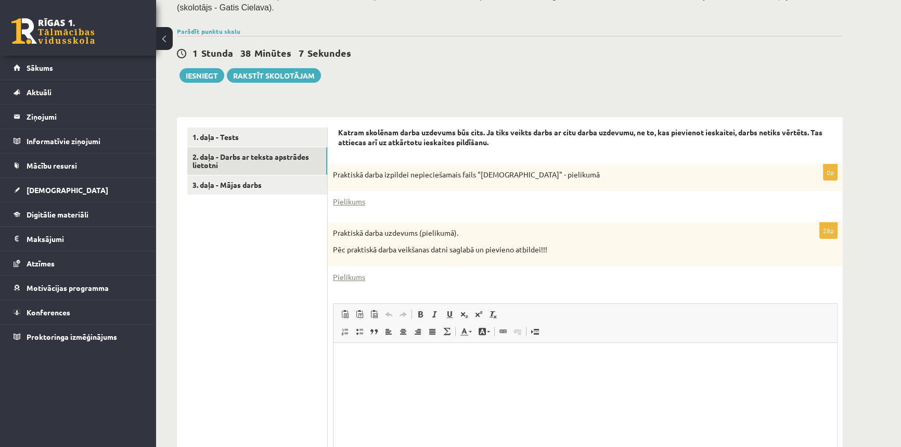
scroll to position [0, 0]
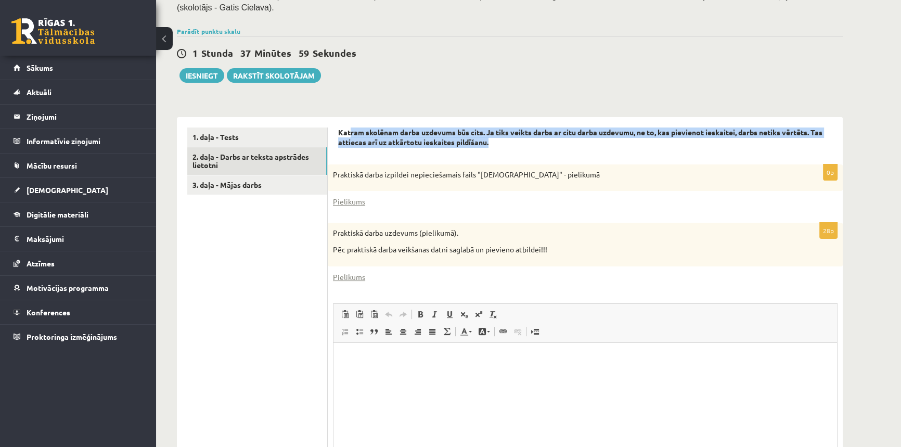
drag, startPoint x: 350, startPoint y: 129, endPoint x: 503, endPoint y: 142, distance: 153.0
click at [503, 142] on p "Katram skolēnam darba uzdevums būs cits. Ja tiks veikts darbs ar citu darba uzd…" at bounding box center [585, 137] width 494 height 20
click at [502, 142] on p "Katram skolēnam darba uzdevums būs cits. Ja tiks veikts darbs ar citu darba uzd…" at bounding box center [585, 137] width 494 height 20
drag, startPoint x: 494, startPoint y: 142, endPoint x: 340, endPoint y: 131, distance: 154.3
click at [340, 131] on p "Katram skolēnam darba uzdevums būs cits. Ja tiks veikts darbs ar citu darba uzd…" at bounding box center [585, 137] width 494 height 20
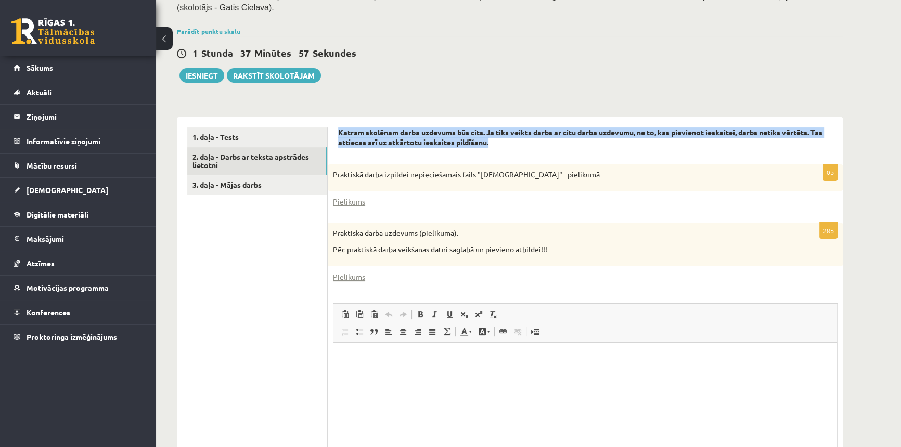
click at [391, 134] on strong "Katram skolēnam darba uzdevums būs cits. Ja tiks veikts darbs ar citu darba uzd…" at bounding box center [580, 137] width 484 height 20
drag, startPoint x: 483, startPoint y: 144, endPoint x: 565, endPoint y: 164, distance: 84.7
click at [357, 134] on strong "Katram skolēnam darba uzdevums būs cits. Ja tiks veikts darbs ar citu darba uzd…" at bounding box center [580, 137] width 484 height 20
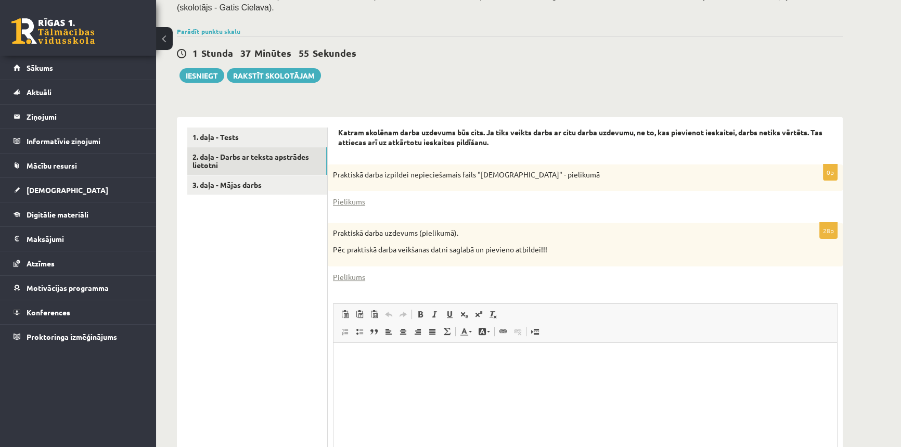
click at [577, 165] on div "Praktiskā darba izpildei nepieciešamais fails "Latvijas_prezidenti" - pielikumā" at bounding box center [585, 177] width 515 height 27
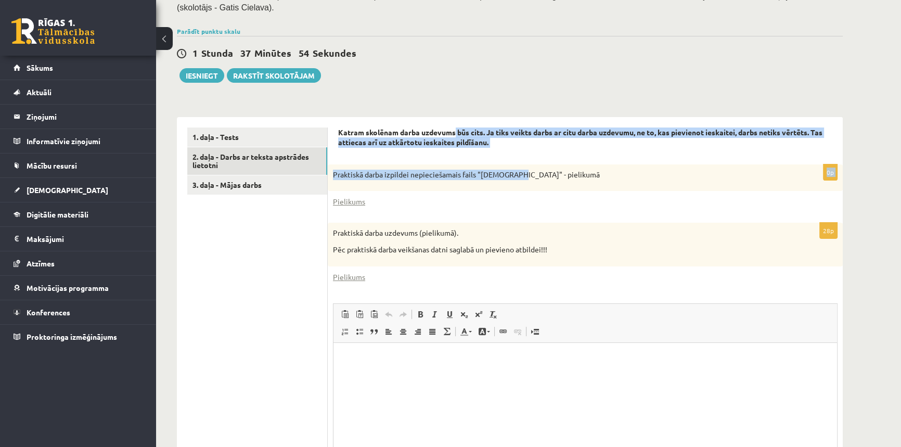
drag, startPoint x: 512, startPoint y: 155, endPoint x: 468, endPoint y: 140, distance: 46.6
click at [456, 135] on form "Katram skolēnam darba uzdevums būs cits. Ja tiks veikts darbs ar citu darba uzd…" at bounding box center [585, 323] width 494 height 392
click at [468, 140] on strong "Katram skolēnam darba uzdevums būs cits. Ja tiks veikts darbs ar citu darba uzd…" at bounding box center [580, 137] width 484 height 20
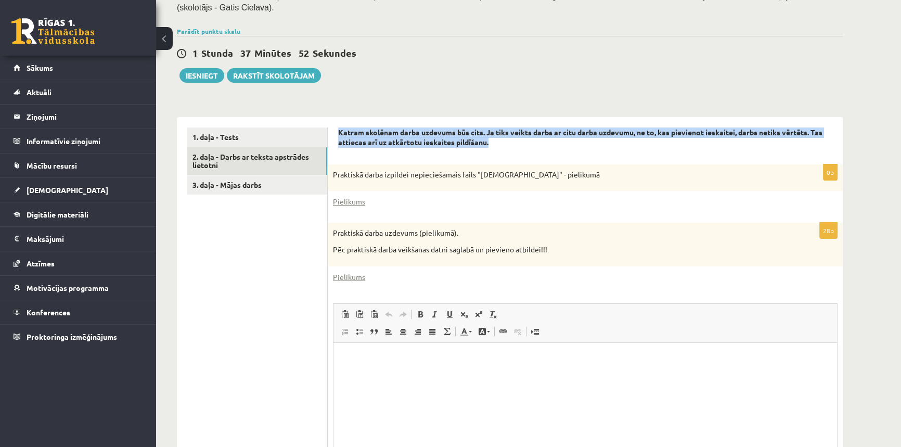
drag, startPoint x: 514, startPoint y: 151, endPoint x: 340, endPoint y: 119, distance: 176.6
click at [339, 119] on div "Katram skolēnam darba uzdevums būs cits. Ja tiks veikts darbs ar citu darba uzd…" at bounding box center [585, 323] width 515 height 413
click at [497, 135] on strong "Katram skolēnam darba uzdevums būs cits. Ja tiks veikts darbs ar citu darba uzd…" at bounding box center [580, 137] width 484 height 20
drag, startPoint x: 496, startPoint y: 140, endPoint x: 336, endPoint y: 128, distance: 160.2
click at [336, 128] on div "Katram skolēnam darba uzdevums būs cits. Ja tiks veikts darbs ar citu darba uzd…" at bounding box center [585, 323] width 515 height 413
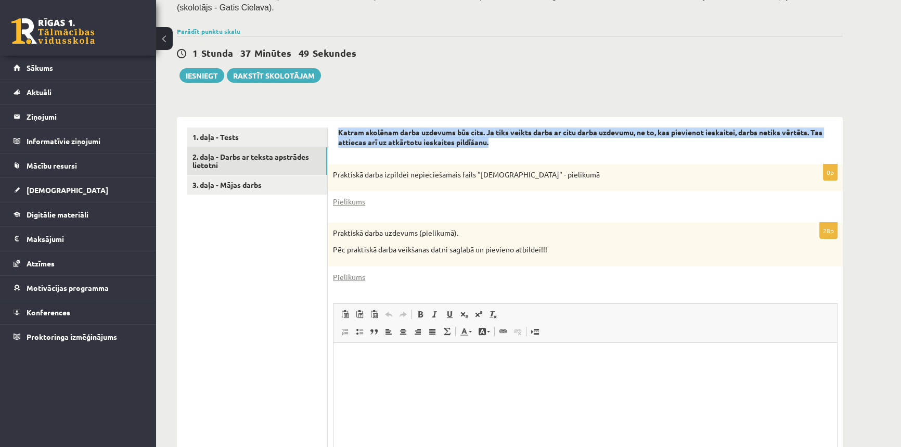
click at [438, 142] on strong "Katram skolēnam darba uzdevums būs cits. Ja tiks veikts darbs ar citu darba uzd…" at bounding box center [580, 137] width 484 height 20
drag, startPoint x: 493, startPoint y: 143, endPoint x: 338, endPoint y: 129, distance: 156.2
click at [338, 129] on div "Katram skolēnam darba uzdevums būs cits. Ja tiks veikts darbs ar citu darba uzd…" at bounding box center [585, 323] width 515 height 413
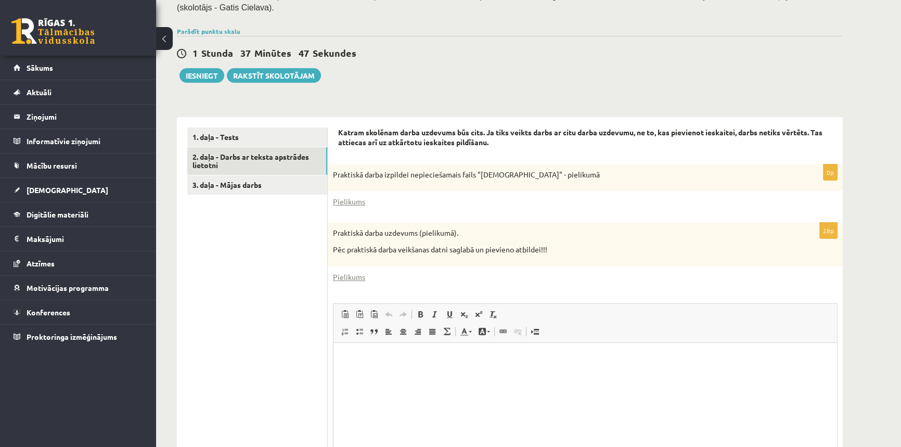
click at [491, 154] on form "Katram skolēnam darba uzdevums būs cits. Ja tiks veikts darbs ar citu darba uzd…" at bounding box center [585, 323] width 494 height 392
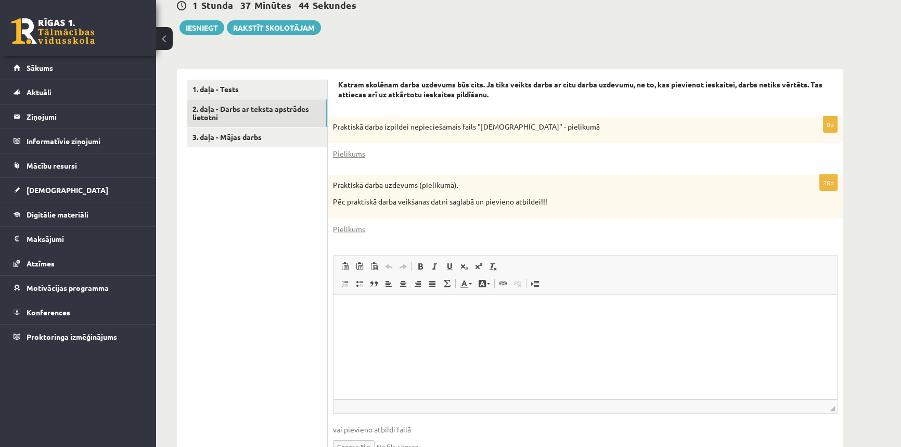
scroll to position [265, 0]
drag, startPoint x: 497, startPoint y: 84, endPoint x: 690, endPoint y: 85, distance: 192.5
click at [690, 85] on strong "Katram skolēnam darba uzdevums būs cits. Ja tiks veikts darbs ar citu darba uzd…" at bounding box center [580, 90] width 484 height 20
click at [686, 138] on div "Praktiskā darba izpildei nepieciešamais fails "Latvijas_prezidenti" - pielikumā" at bounding box center [585, 130] width 515 height 27
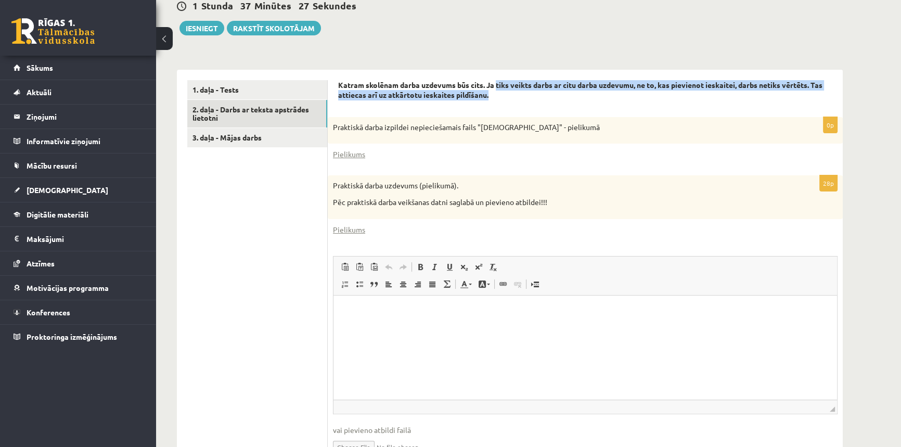
drag, startPoint x: 498, startPoint y: 83, endPoint x: 830, endPoint y: 95, distance: 332.1
click at [830, 95] on p "Katram skolēnam darba uzdevums būs cits. Ja tiks veikts darbs ar citu darba uzd…" at bounding box center [585, 90] width 494 height 20
click at [516, 96] on p "Katram skolēnam darba uzdevums būs cits. Ja tiks veikts darbs ar citu darba uzd…" at bounding box center [585, 90] width 494 height 20
drag, startPoint x: 376, startPoint y: 125, endPoint x: 590, endPoint y: 125, distance: 214.9
click at [590, 125] on p "Praktiskā darba izpildei nepieciešamais fails "Latvijas_prezidenti" - pielikumā" at bounding box center [559, 127] width 453 height 10
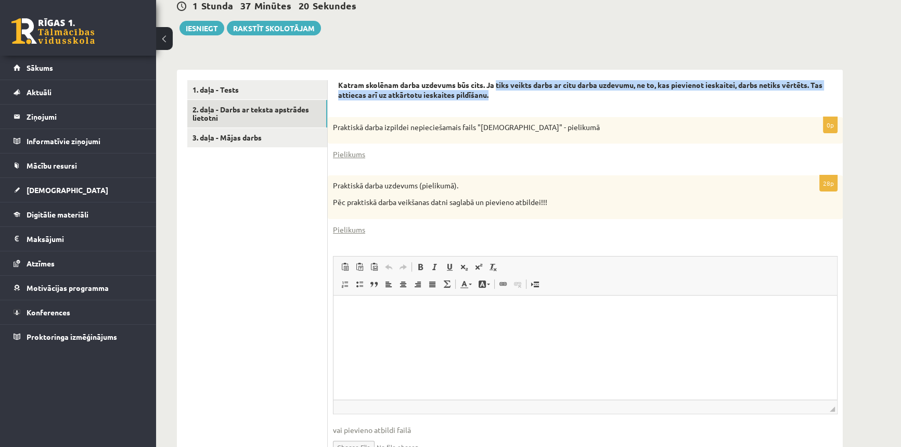
click at [590, 125] on p "Praktiskā darba izpildei nepieciešamais fails "Latvijas_prezidenti" - pielikumā" at bounding box center [559, 127] width 453 height 10
drag, startPoint x: 582, startPoint y: 126, endPoint x: 551, endPoint y: 130, distance: 31.5
click at [551, 130] on p "Praktiskā darba izpildei nepieciešamais fails "Latvijas_prezidenti" - pielikumā" at bounding box center [559, 127] width 453 height 10
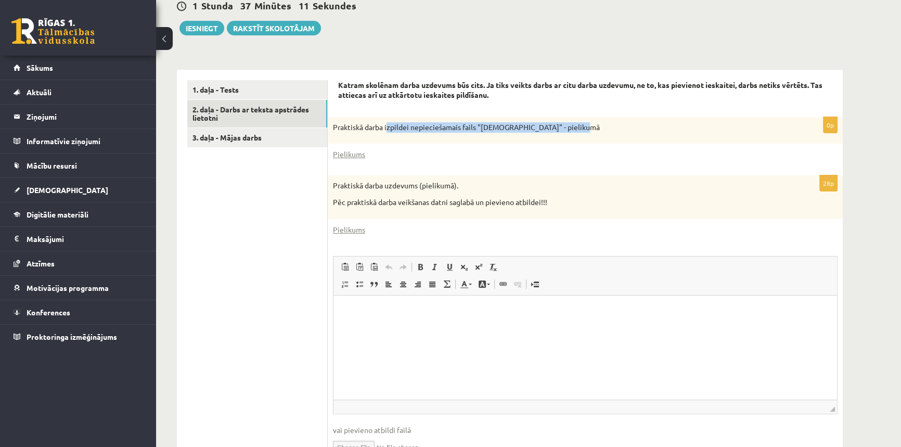
drag, startPoint x: 388, startPoint y: 127, endPoint x: 569, endPoint y: 127, distance: 181.1
click at [569, 127] on p "Praktiskā darba izpildei nepieciešamais fails "Latvijas_prezidenti" - pielikumā" at bounding box center [559, 127] width 453 height 10
click at [355, 155] on link "Pielikums" at bounding box center [349, 154] width 32 height 11
drag, startPoint x: 360, startPoint y: 189, endPoint x: 465, endPoint y: 187, distance: 105.1
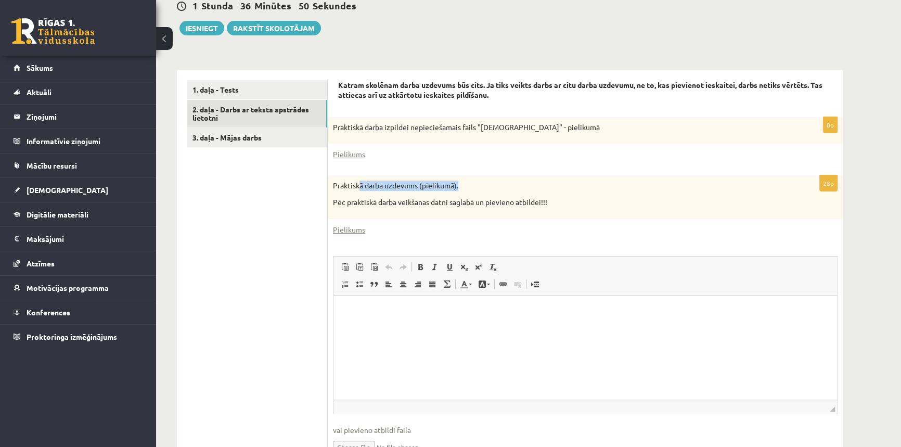
click at [465, 187] on p "Praktiskā darba uzdevums (pielikumā)." at bounding box center [559, 186] width 453 height 10
click at [464, 188] on p "Praktiskā darba uzdevums (pielikumā)." at bounding box center [559, 186] width 453 height 10
drag, startPoint x: 353, startPoint y: 203, endPoint x: 551, endPoint y: 196, distance: 197.8
click at [551, 196] on div "Praktiskā darba uzdevums (pielikumā). Pēc praktiskā darba veikšanas datni sagla…" at bounding box center [585, 196] width 515 height 43
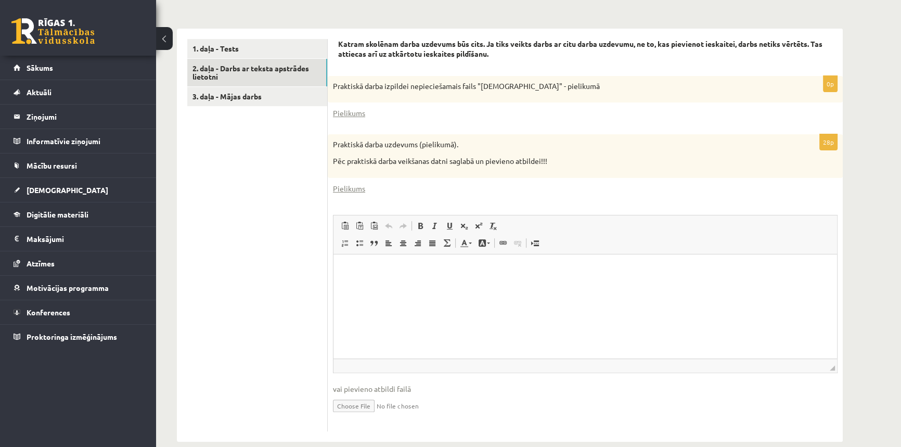
scroll to position [322, 0]
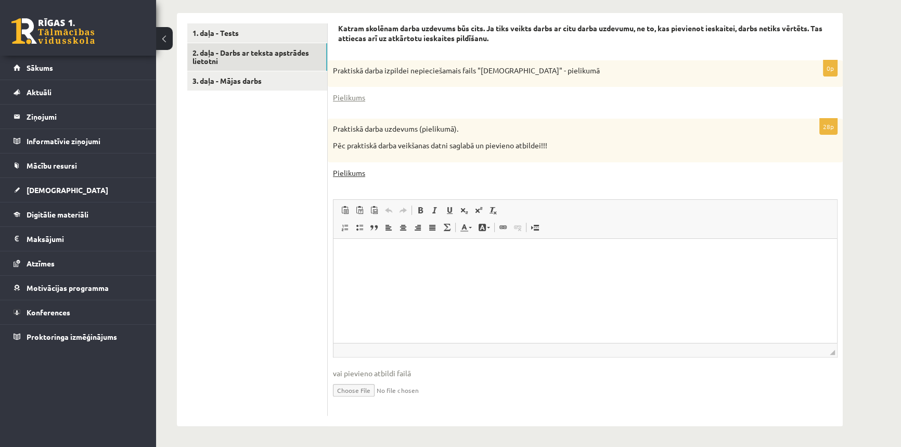
click at [344, 176] on link "Pielikums" at bounding box center [349, 173] width 32 height 11
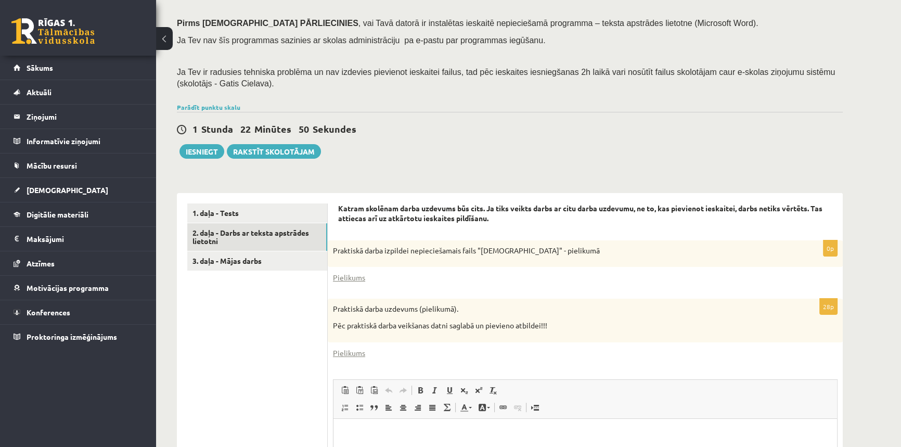
scroll to position [132, 0]
